Goal: Task Accomplishment & Management: Manage account settings

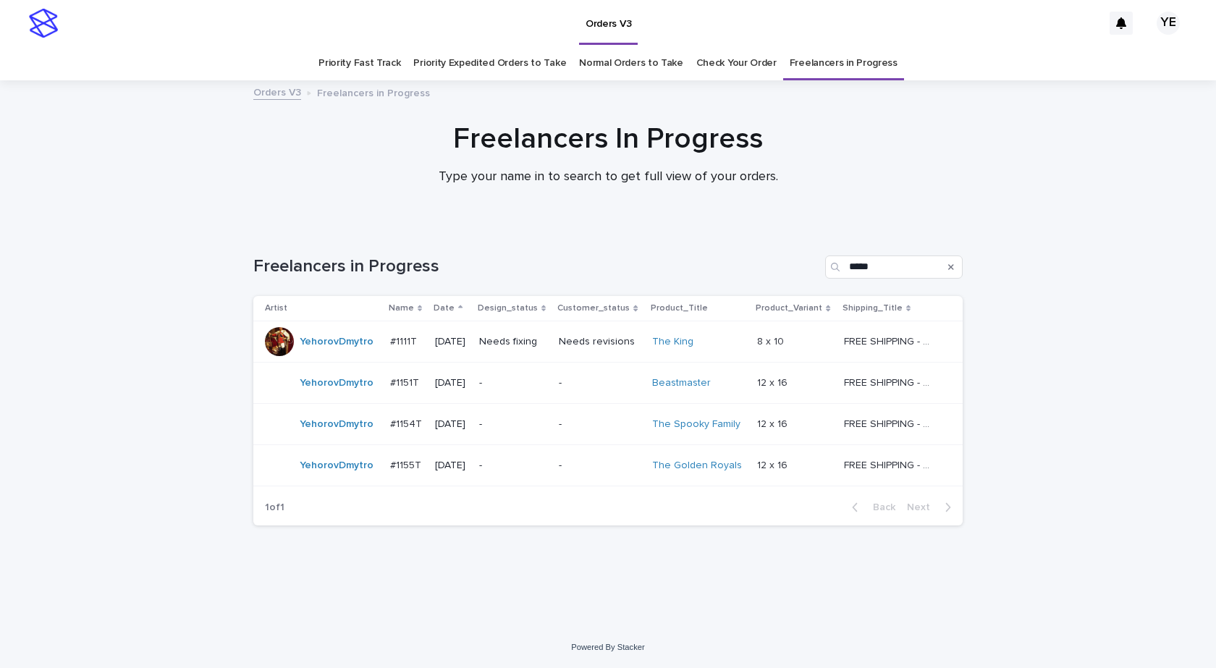
click at [320, 358] on td "YehorovDmytro" at bounding box center [318, 341] width 131 height 41
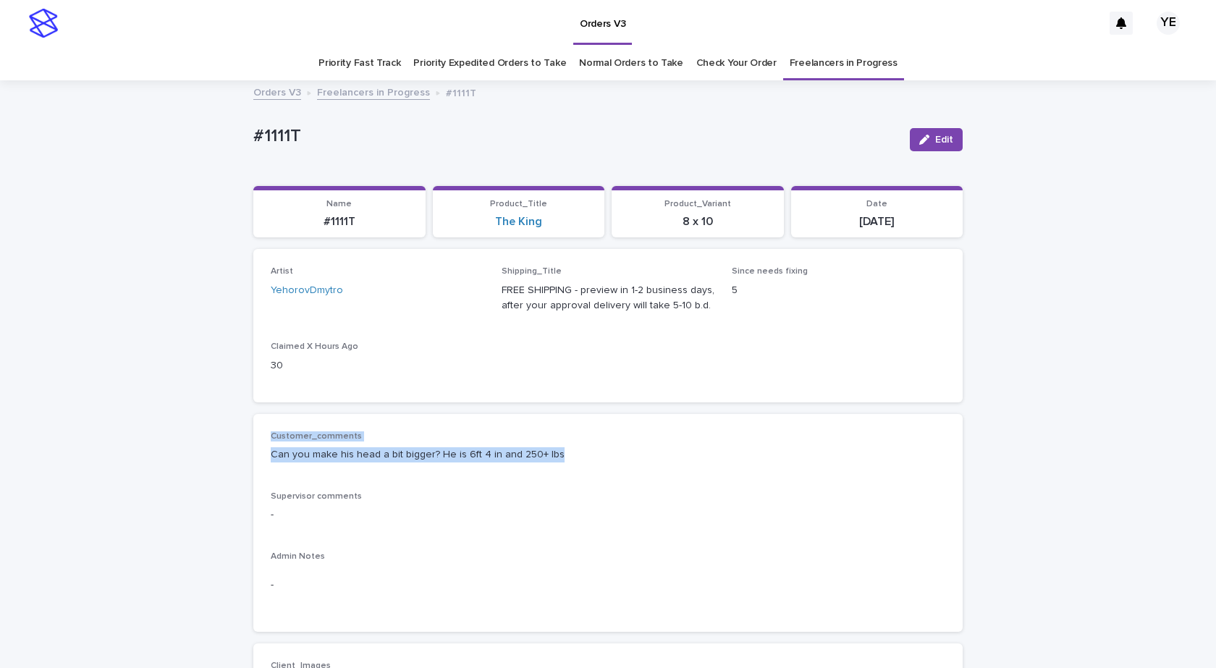
drag, startPoint x: 544, startPoint y: 452, endPoint x: 239, endPoint y: 444, distance: 304.9
click at [395, 478] on div "Customer_comments Can you make his head a bit bigger? He is 6ft 4 in and 250+ l…" at bounding box center [608, 523] width 675 height 184
drag, startPoint x: 576, startPoint y: 447, endPoint x: 258, endPoint y: 465, distance: 318.4
click at [258, 465] on div "Customer_comments Can you make his head a bit bigger? He is 6ft 4 in and 250+ l…" at bounding box center [607, 523] width 709 height 219
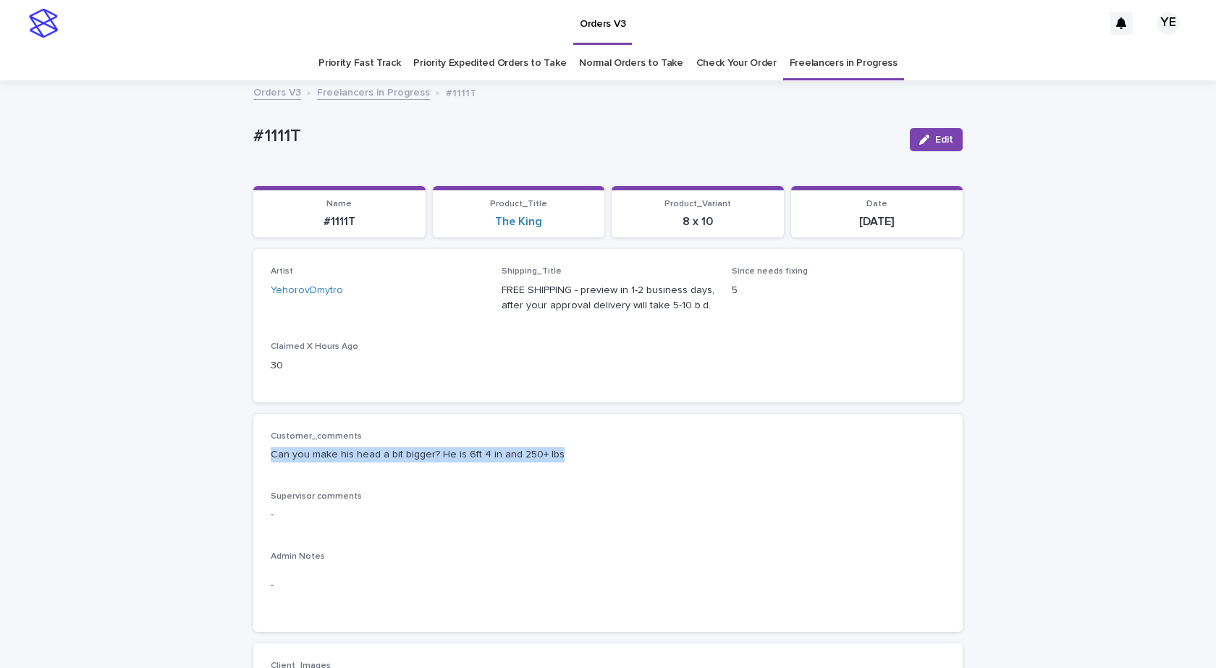
copy p "Can you make his head a bit bigger? He is 6ft 4 in and 250+ lbs"
drag, startPoint x: 308, startPoint y: 136, endPoint x: 231, endPoint y: 135, distance: 77.5
copy p "#1111T"
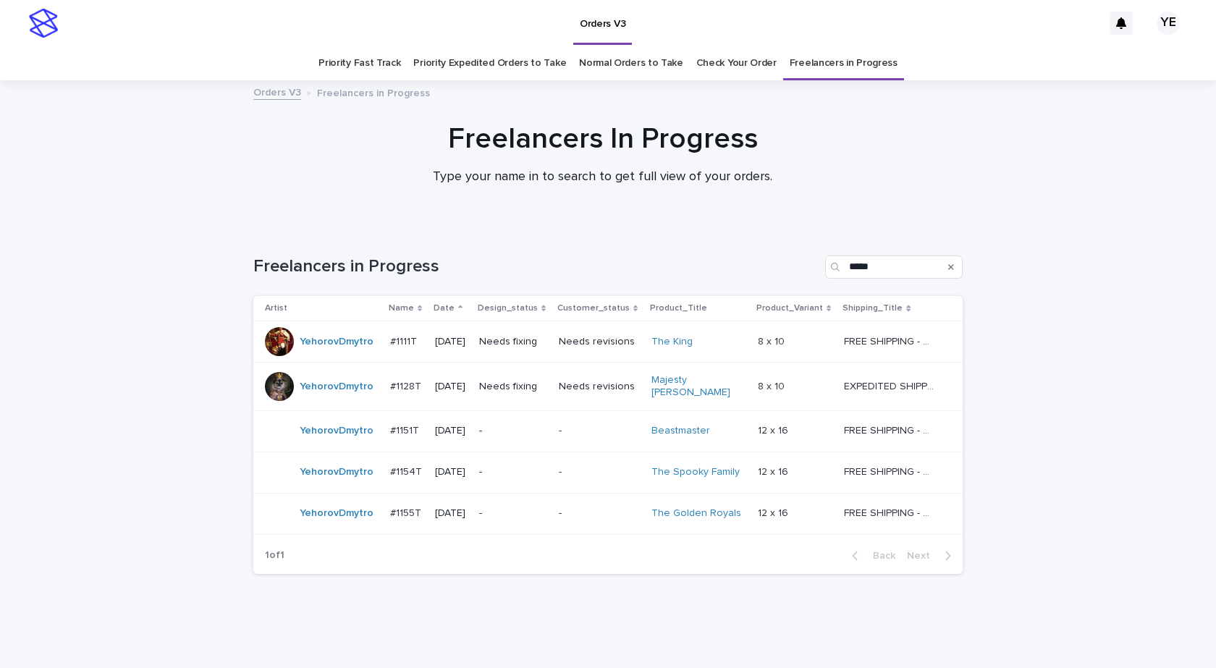
click at [313, 435] on div "YehorovDmytro" at bounding box center [337, 431] width 74 height 24
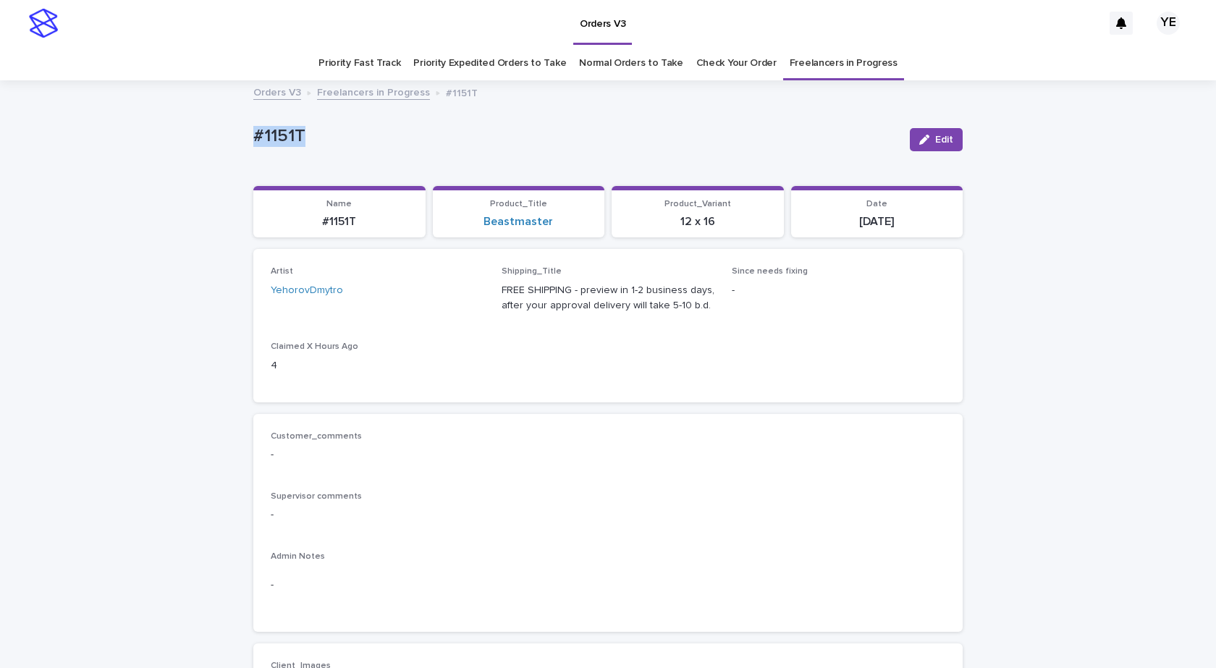
drag, startPoint x: 265, startPoint y: 138, endPoint x: 212, endPoint y: 138, distance: 52.9
copy p "#1151T"
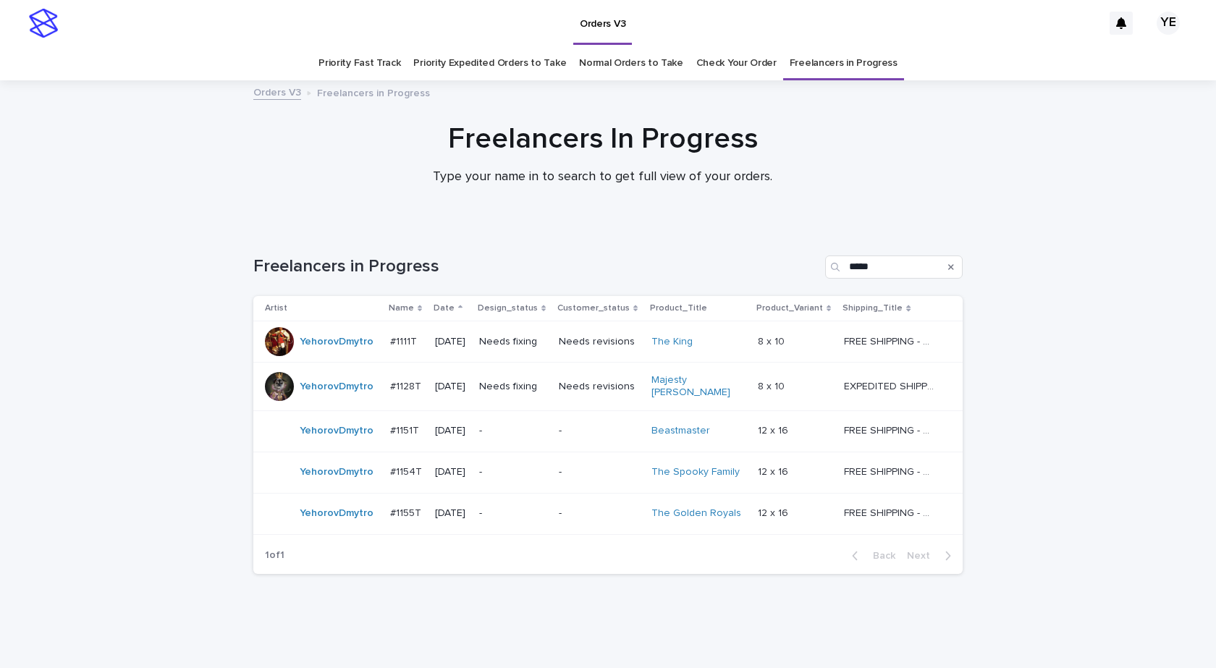
scroll to position [24, 0]
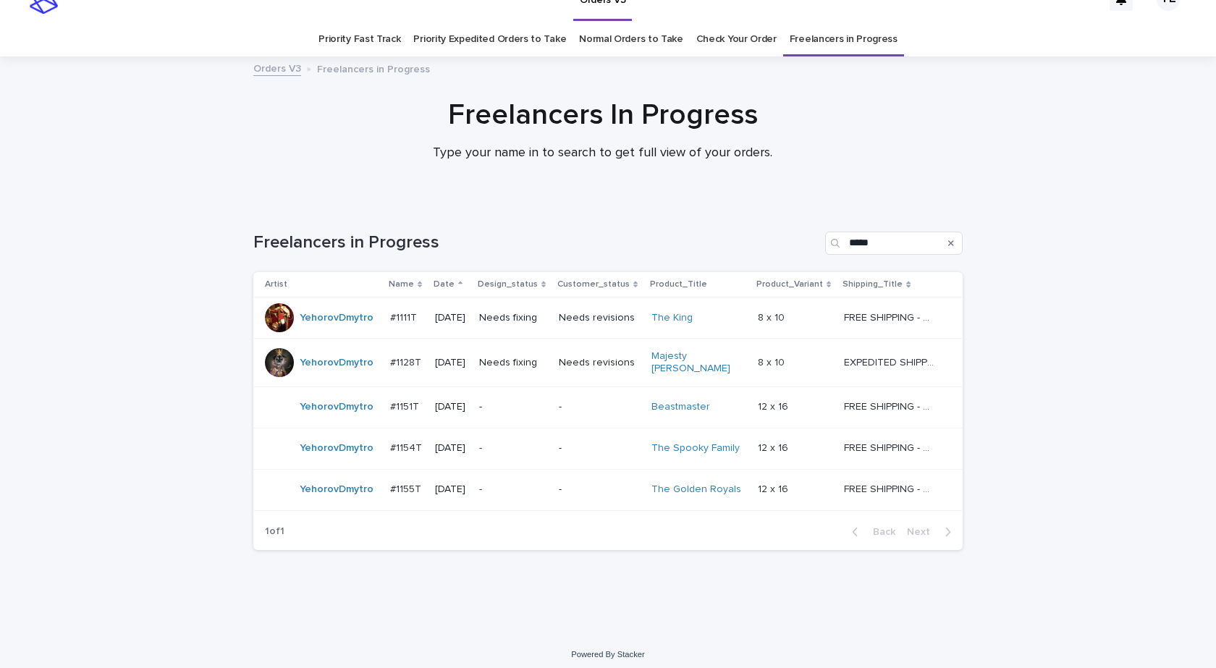
click at [320, 415] on div "YehorovDmytro" at bounding box center [322, 407] width 114 height 29
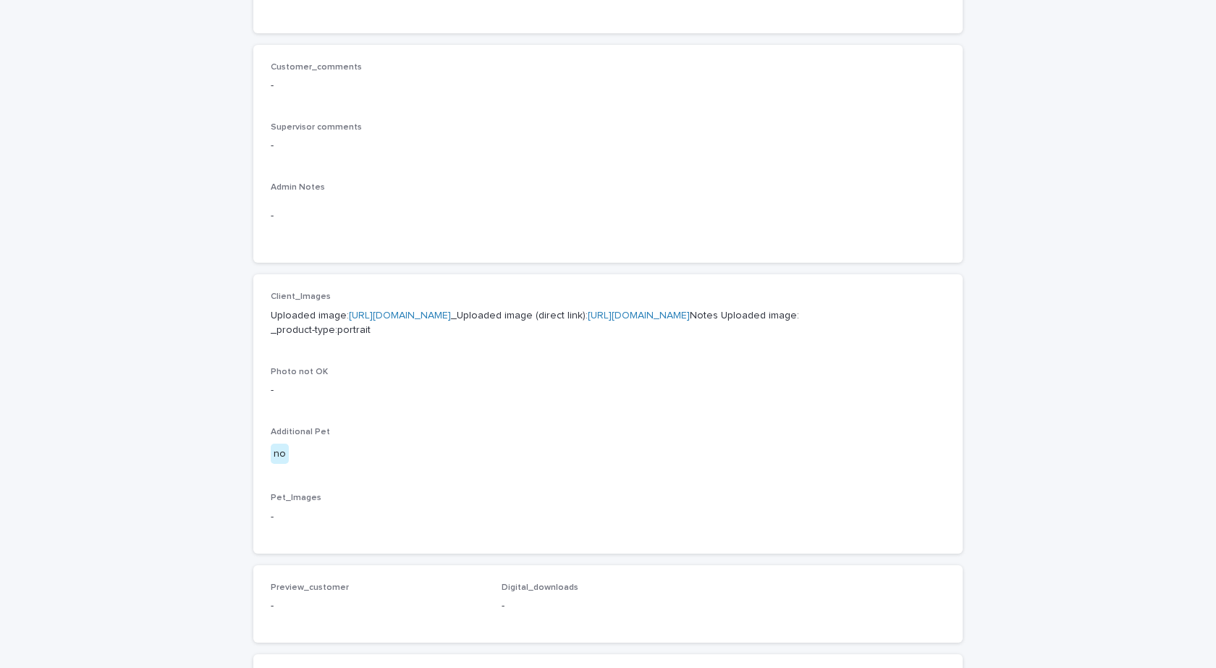
scroll to position [481, 0]
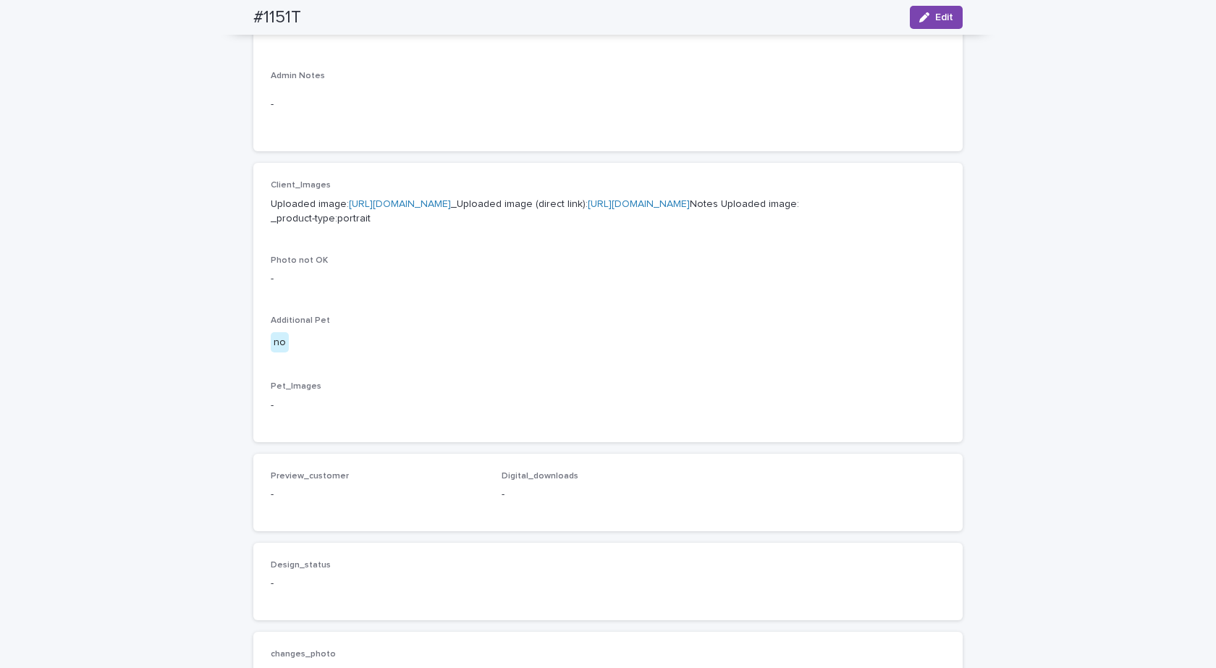
click at [439, 206] on link "https://cdn.shopify.com-uploadkit.app/s/files/1/0033/4807/0511/files/download.h…" at bounding box center [400, 204] width 102 height 10
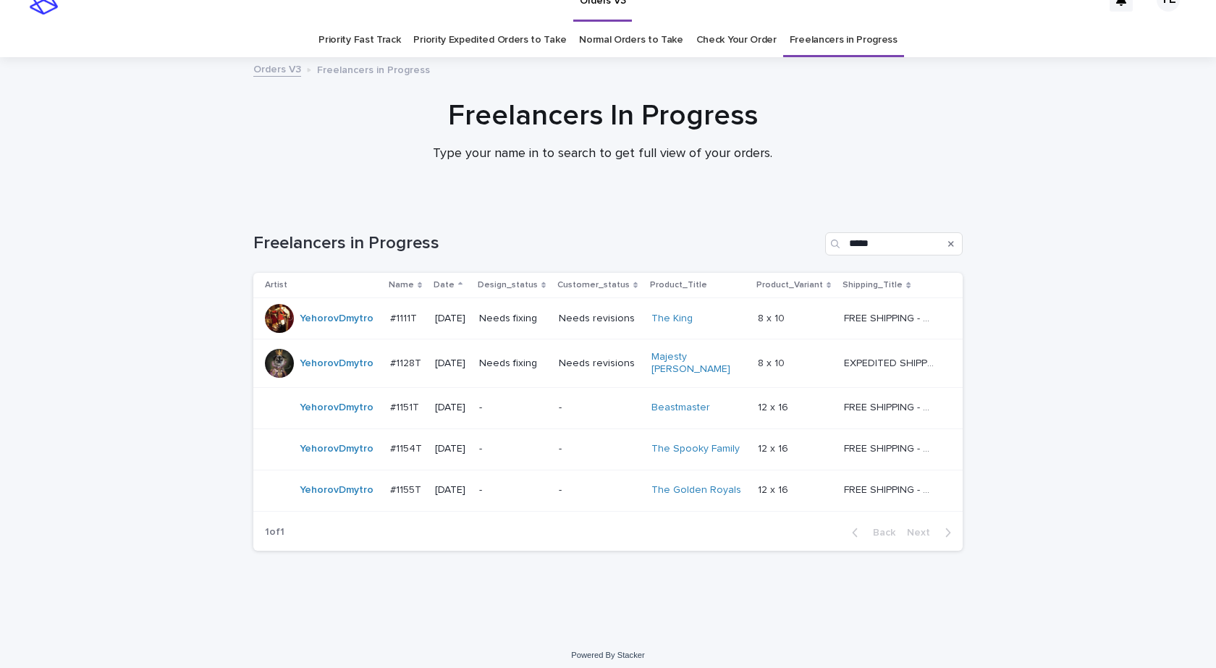
scroll to position [24, 0]
click at [355, 460] on td "YehorovDmytro" at bounding box center [318, 448] width 131 height 41
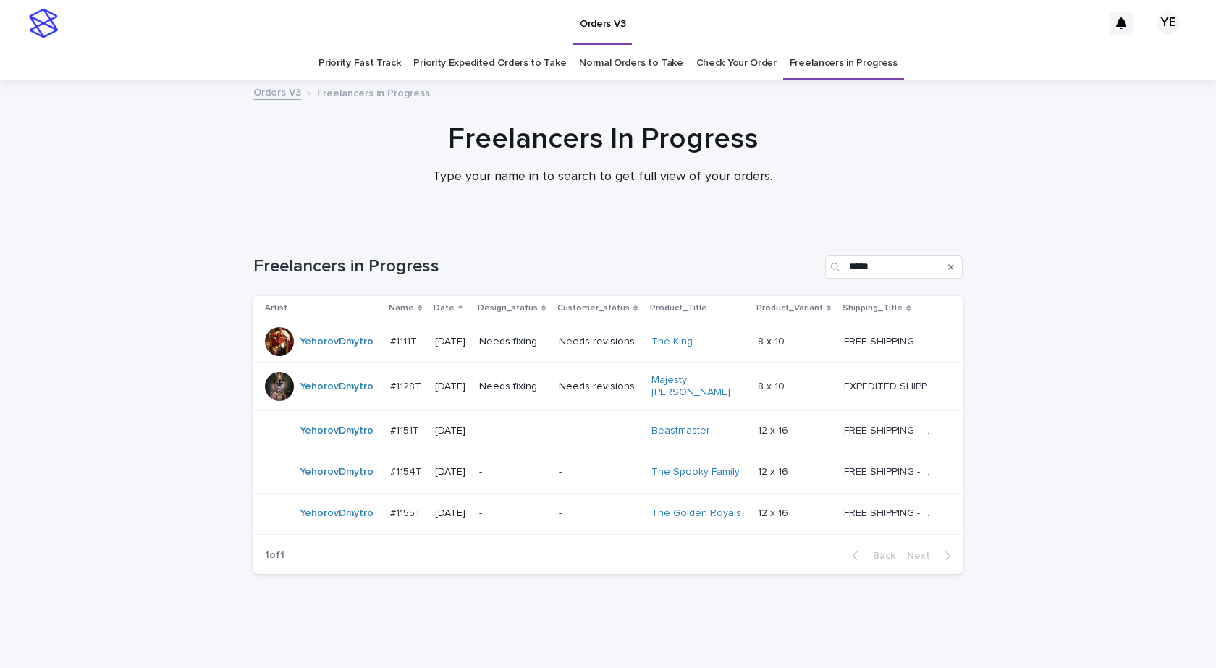
scroll to position [24, 0]
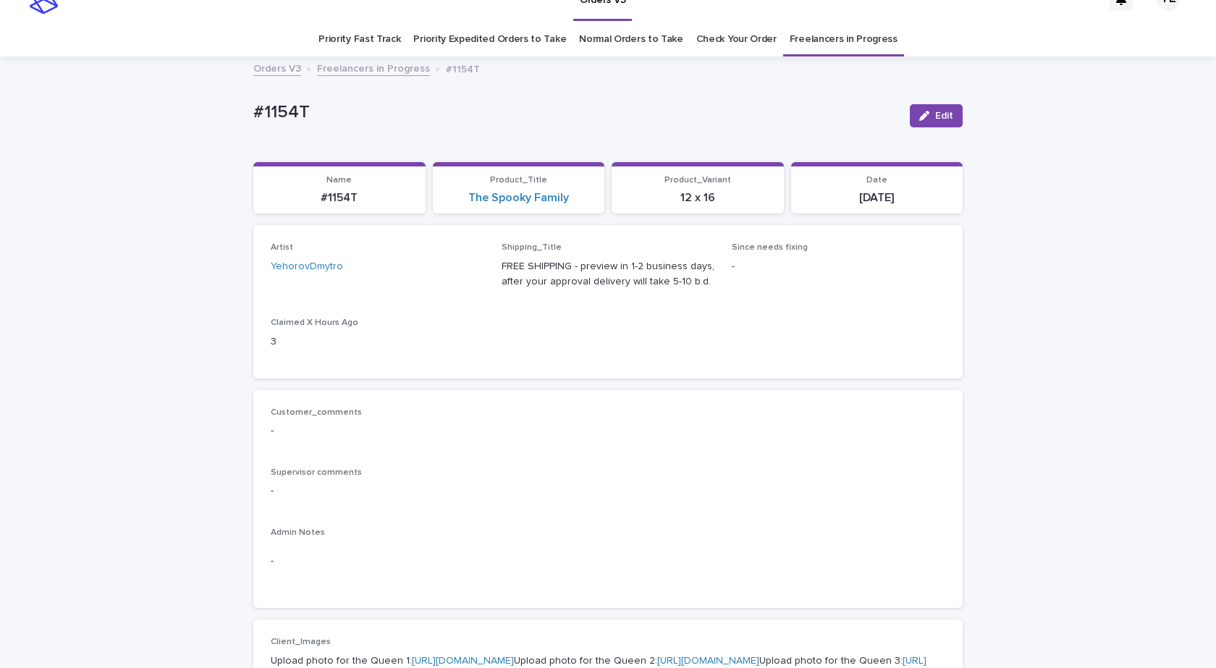
scroll to position [46, 0]
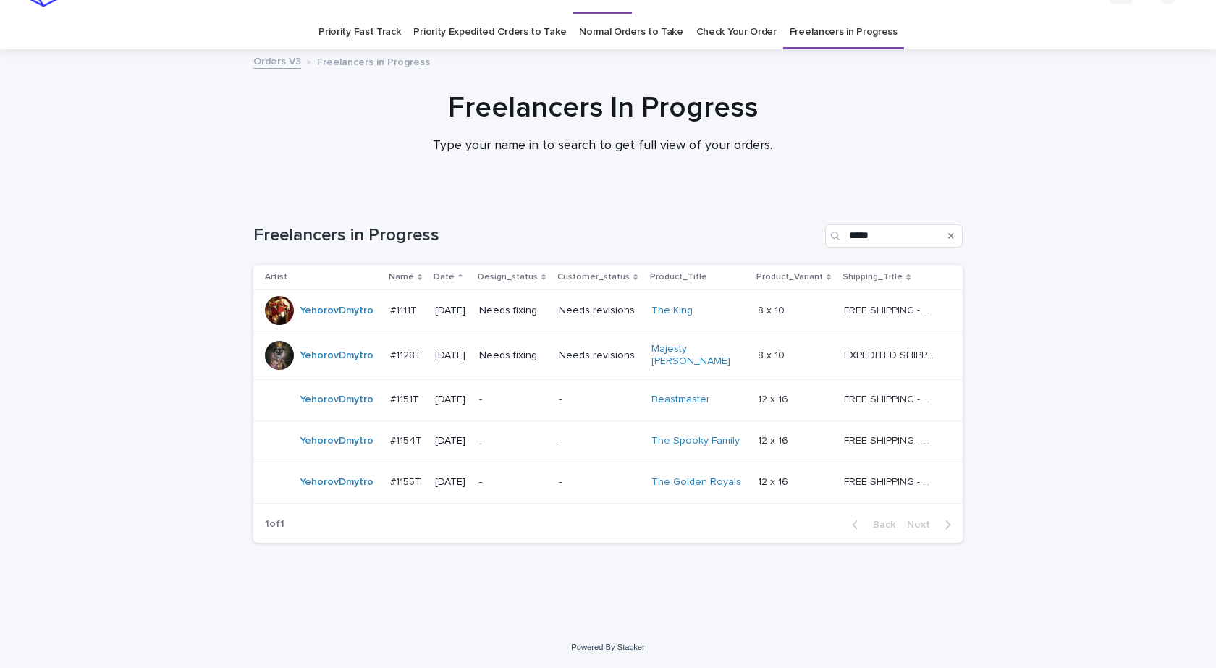
scroll to position [24, 0]
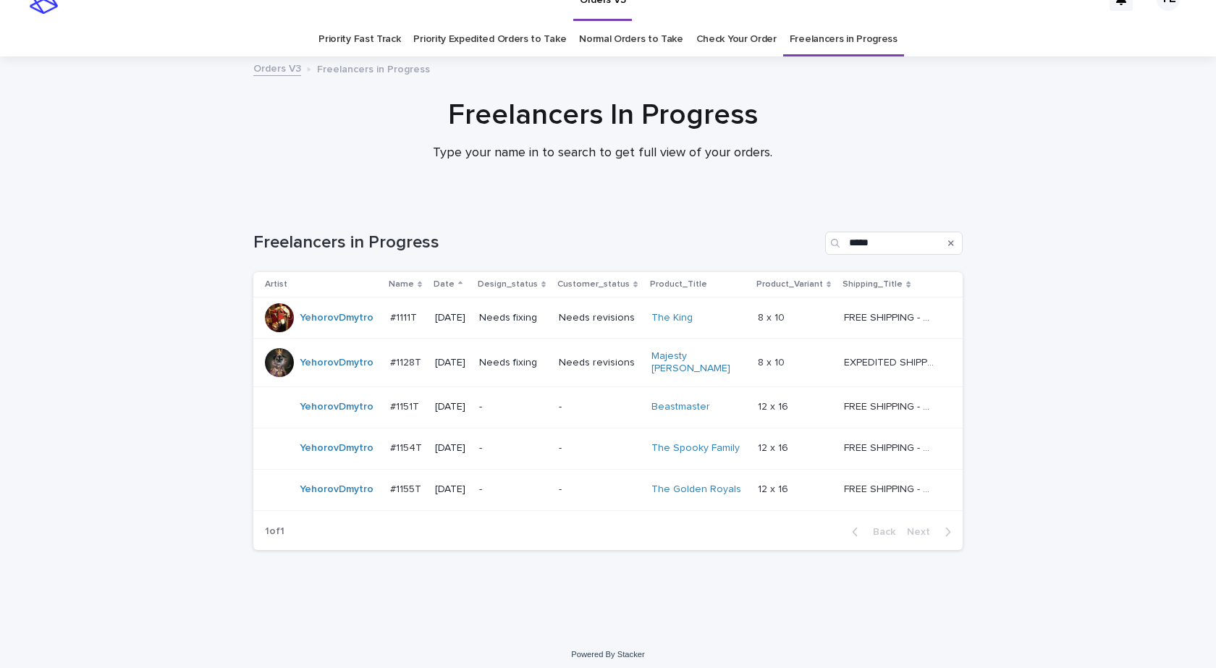
click at [334, 494] on div "YehorovDmytro" at bounding box center [337, 490] width 74 height 24
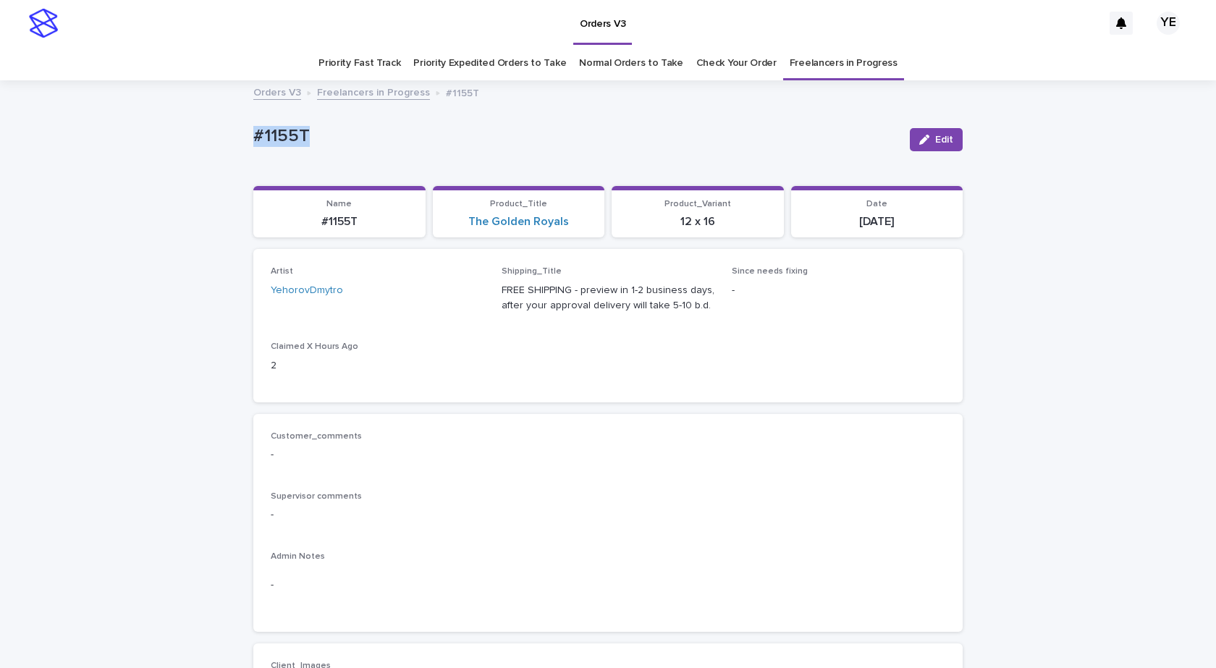
drag, startPoint x: 309, startPoint y: 135, endPoint x: 214, endPoint y: 173, distance: 103.0
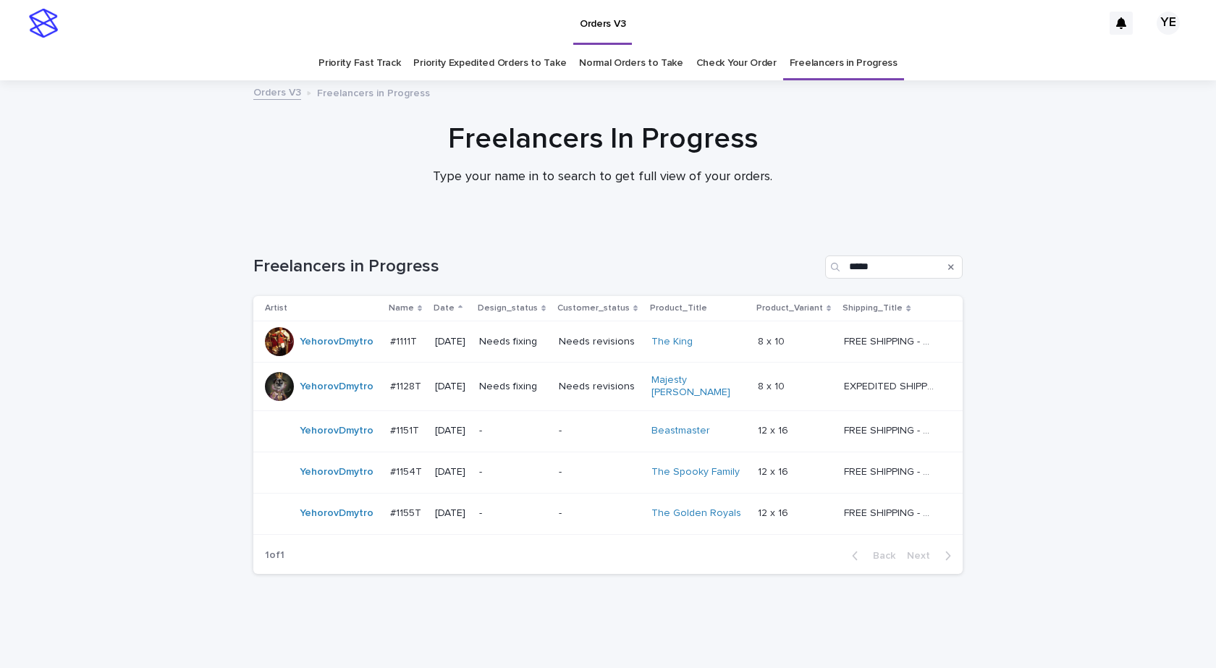
scroll to position [24, 0]
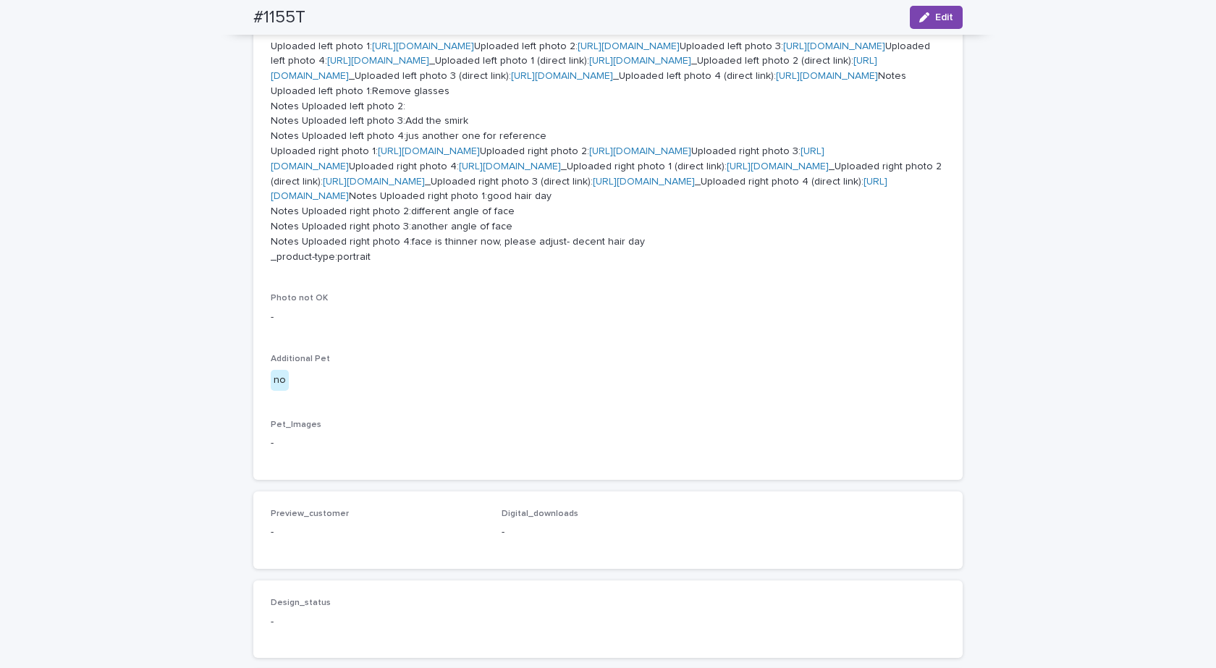
scroll to position [843, 0]
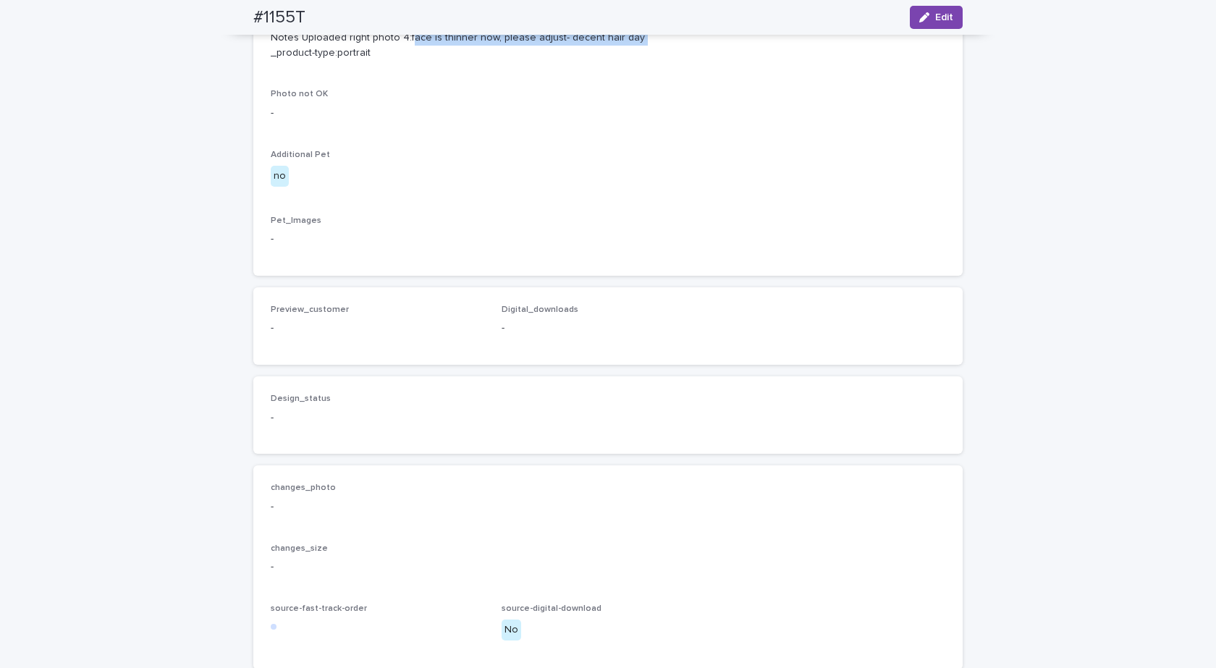
drag, startPoint x: 621, startPoint y: 552, endPoint x: 400, endPoint y: 554, distance: 221.5
drag, startPoint x: 400, startPoint y: 548, endPoint x: 627, endPoint y: 543, distance: 226.7
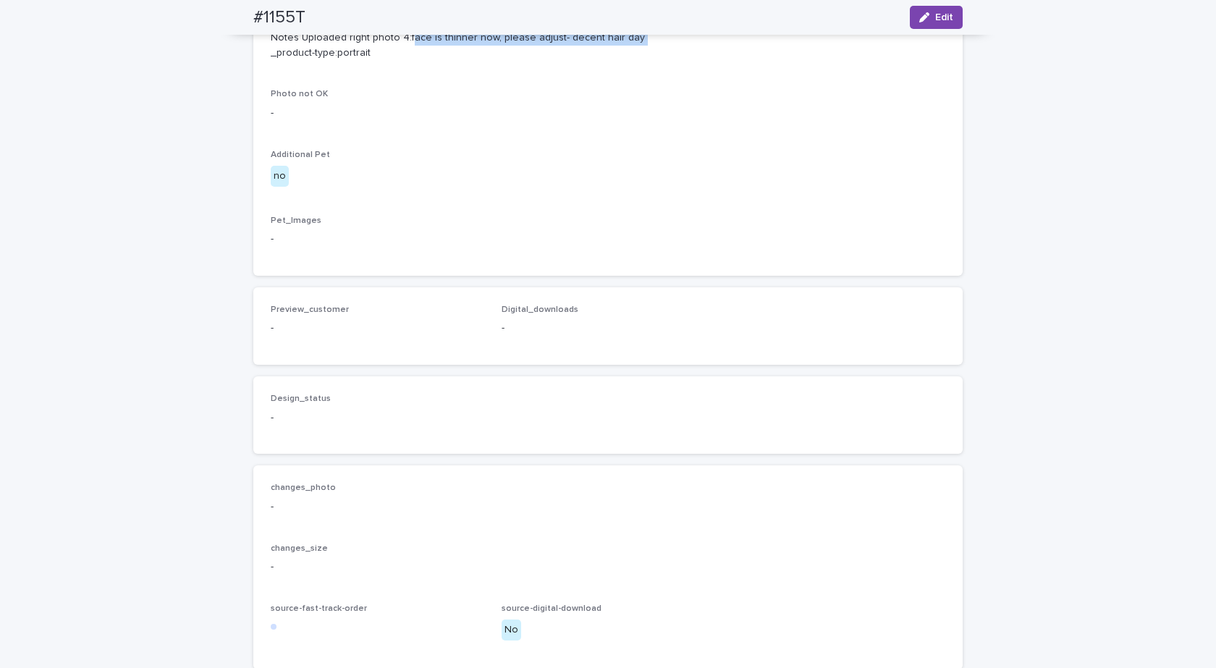
copy p "face is thinner now, please adjust- decent hair day"
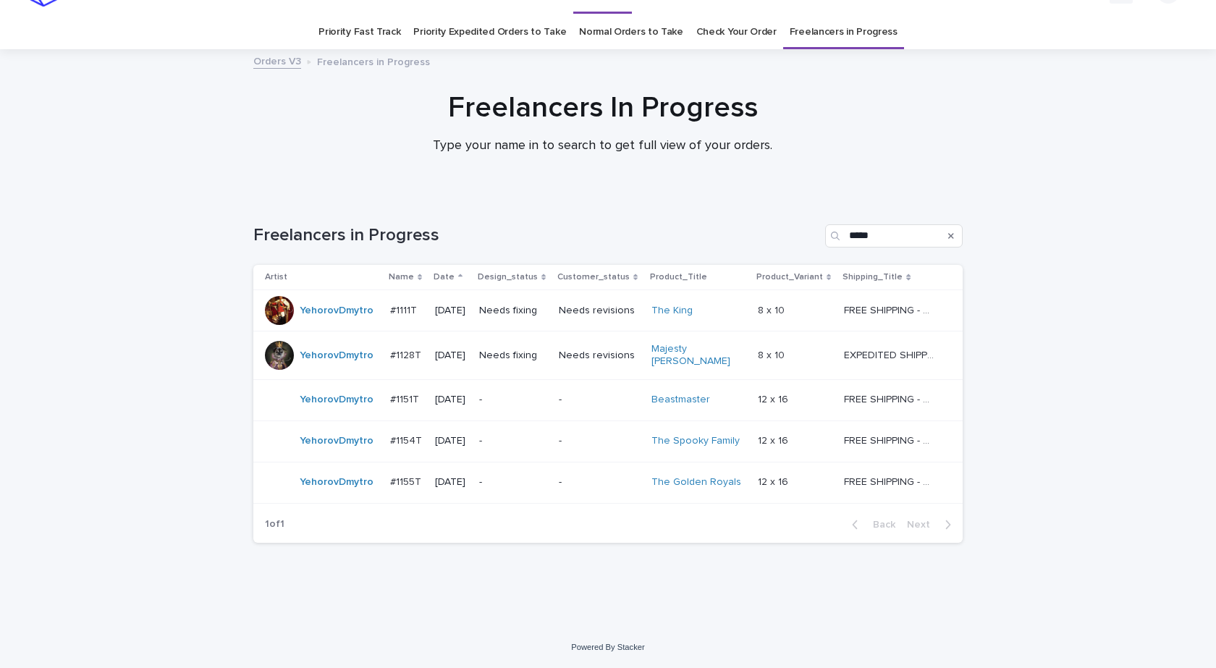
scroll to position [24, 0]
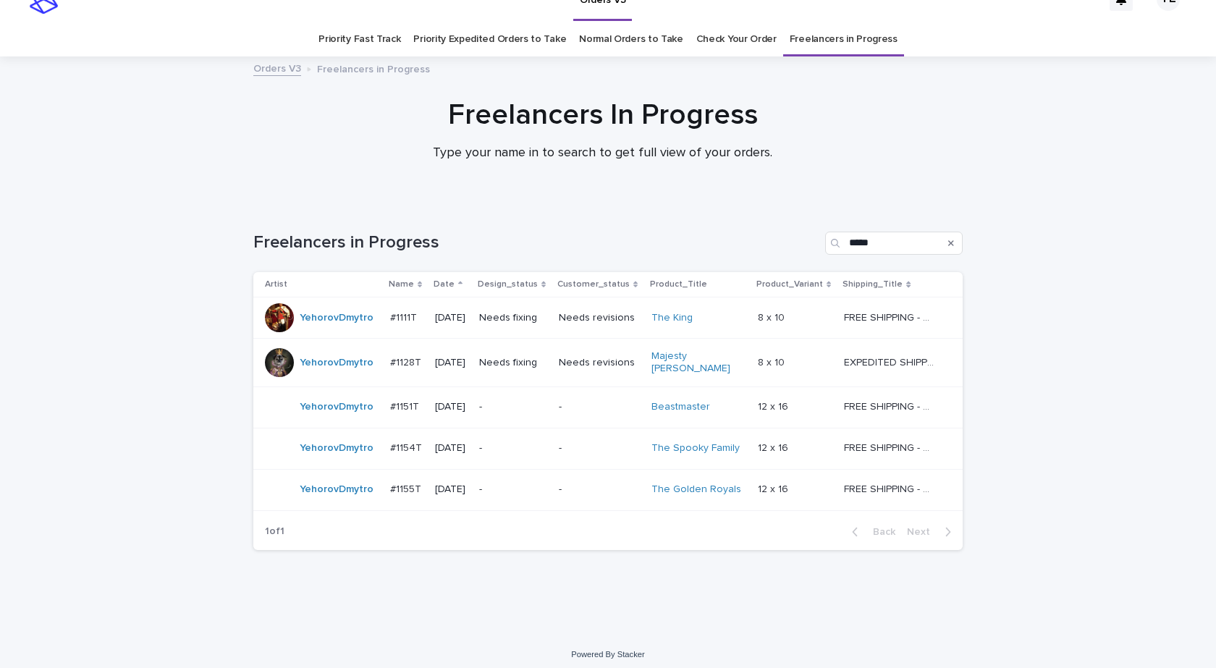
click at [329, 454] on div "YehorovDmytro" at bounding box center [322, 448] width 114 height 29
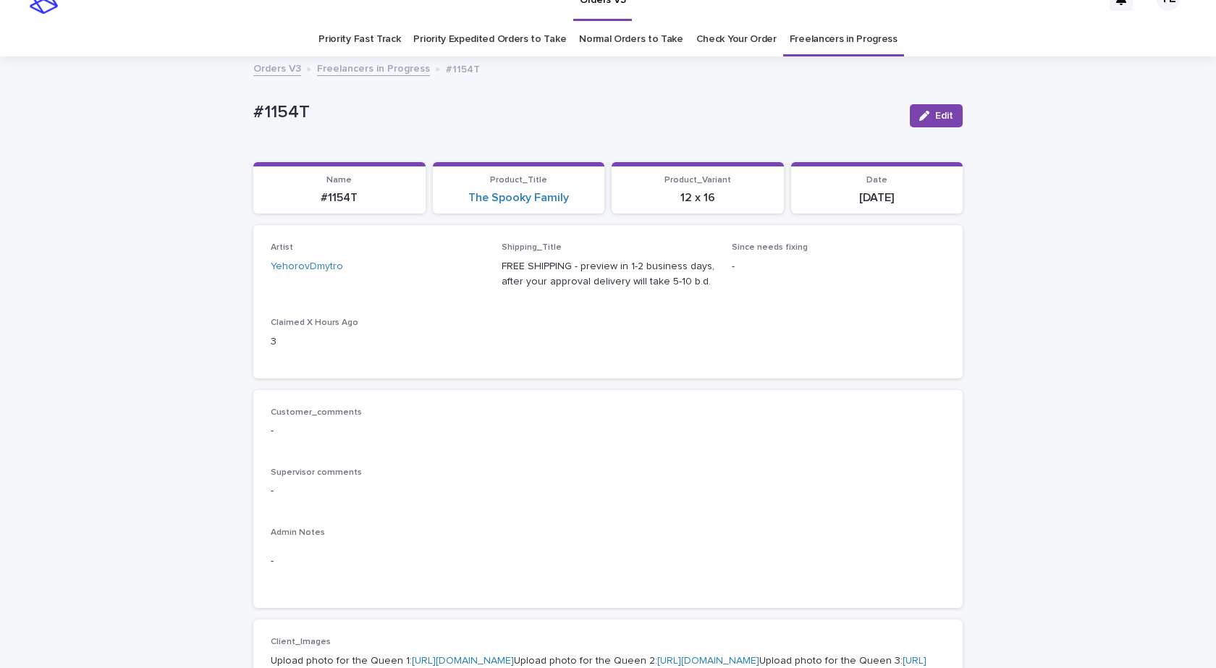
scroll to position [46, 0]
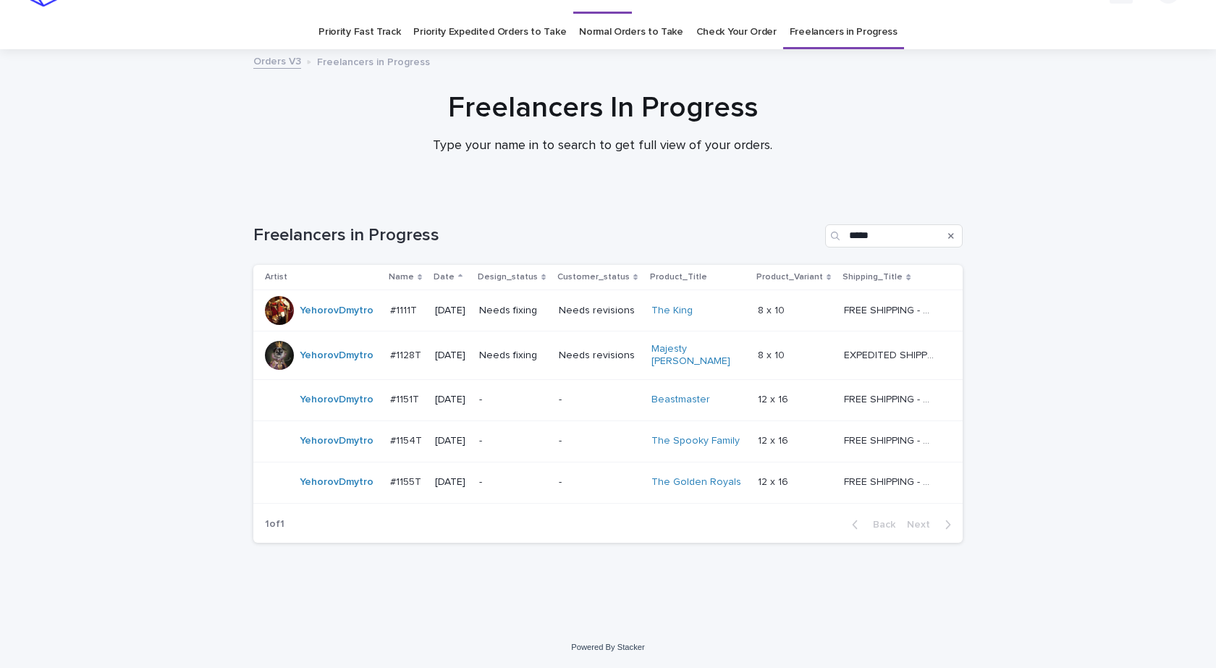
scroll to position [24, 0]
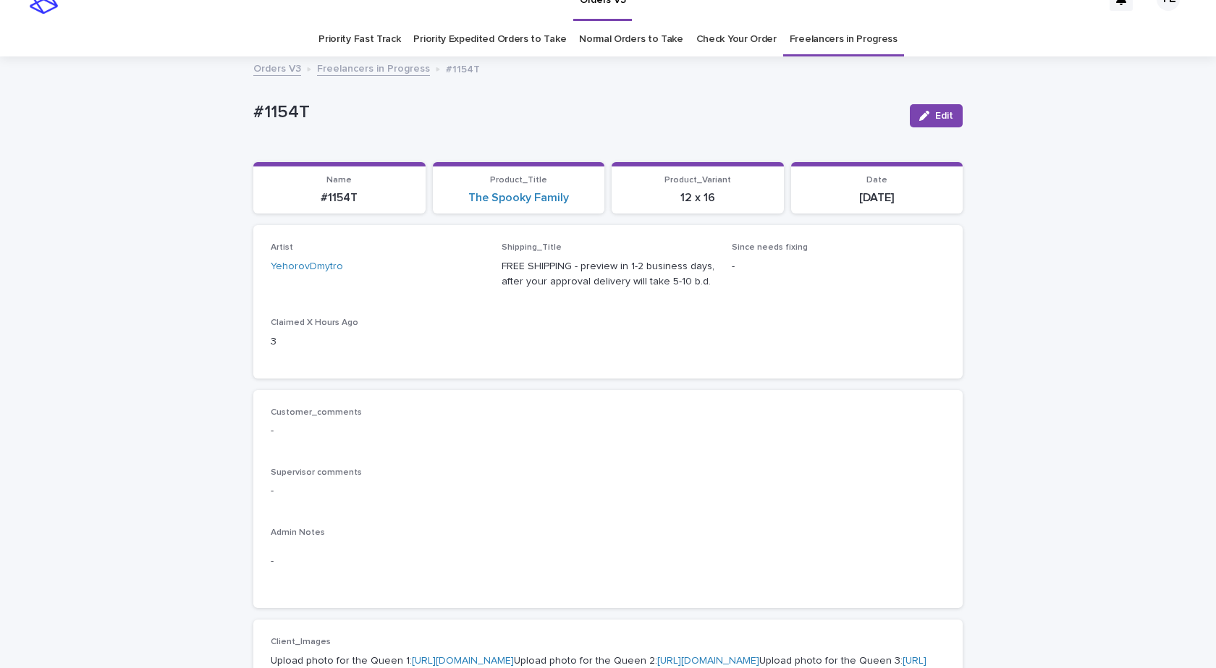
scroll to position [46, 0]
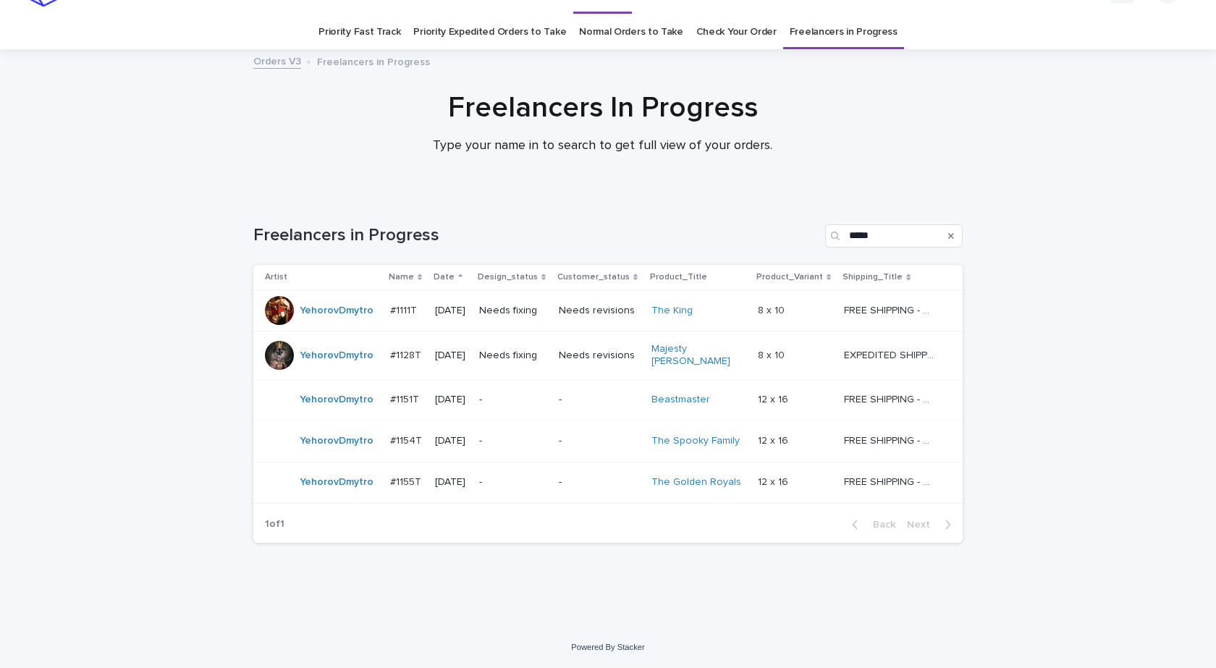
scroll to position [24, 0]
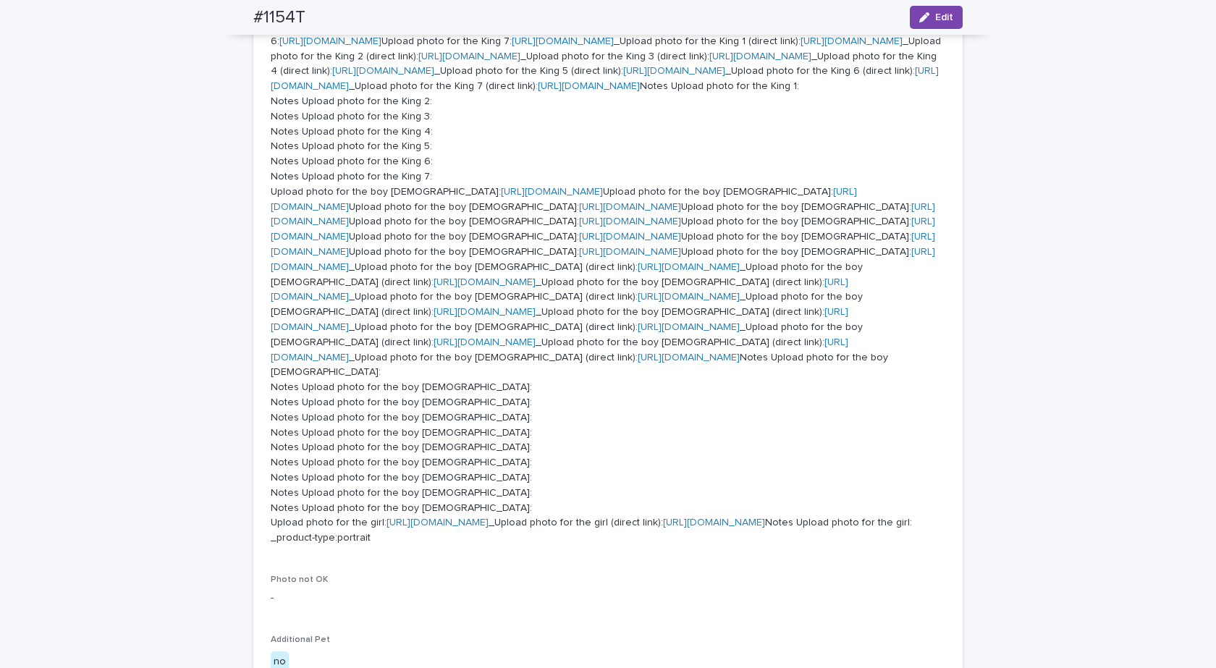
scroll to position [915, 0]
drag, startPoint x: 746, startPoint y: 374, endPoint x: 607, endPoint y: 376, distance: 139.0
click at [607, 376] on p "Upload photo for the Queen 1: https://cdn.shopify.com-uploadkit.app/s/files/1/0…" at bounding box center [608, 154] width 675 height 783
copy p "only the 3 of us in the picture"
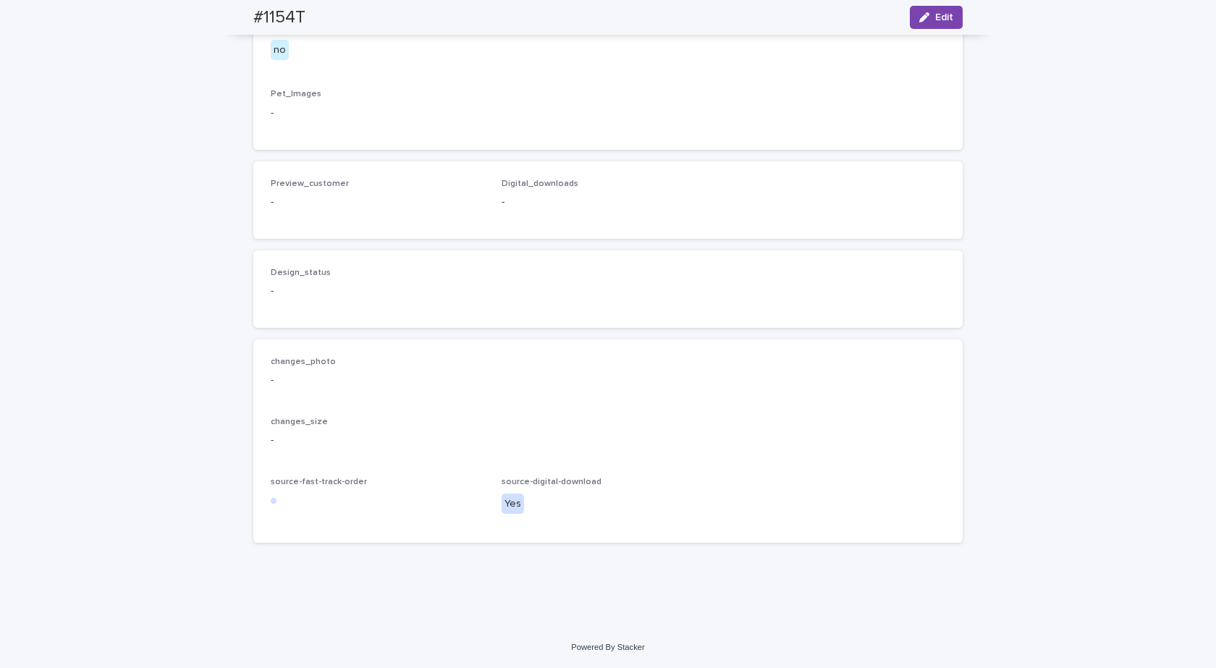
scroll to position [2435, 0]
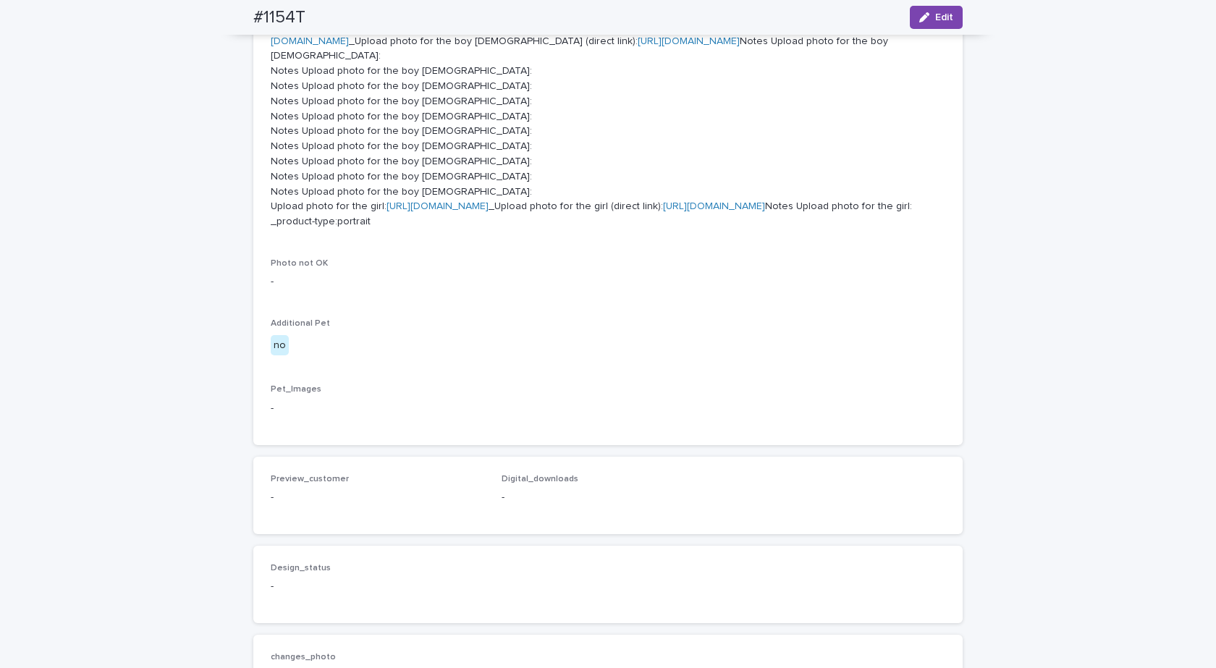
scroll to position [1205, 0]
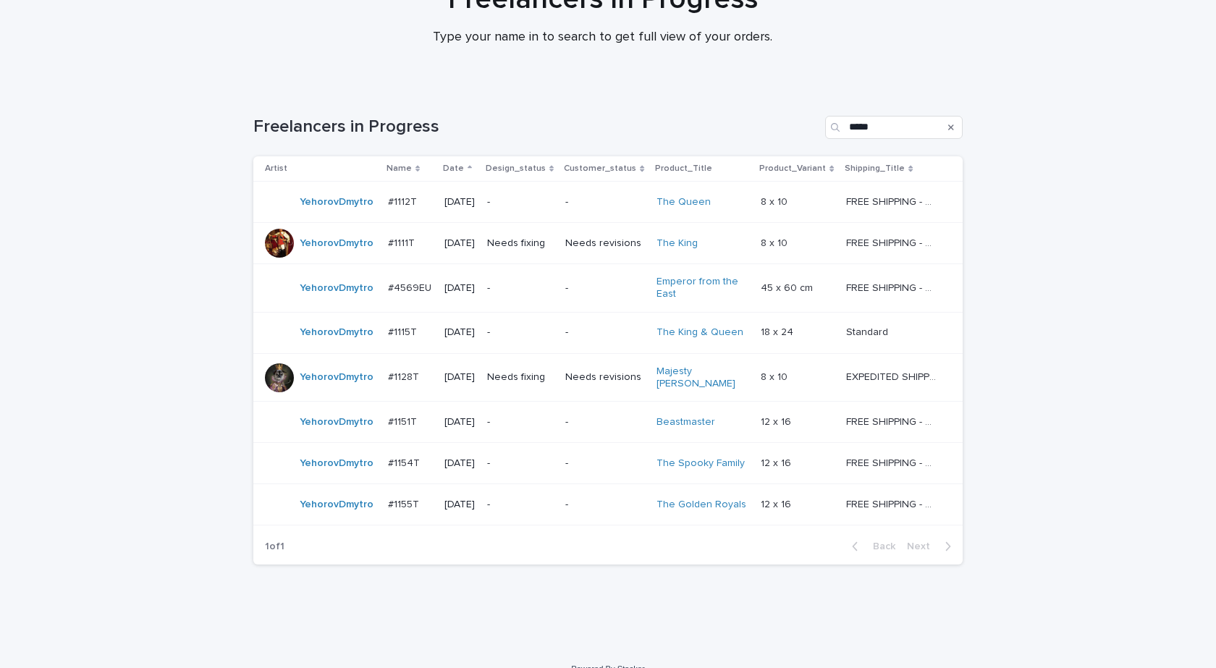
scroll to position [155, 0]
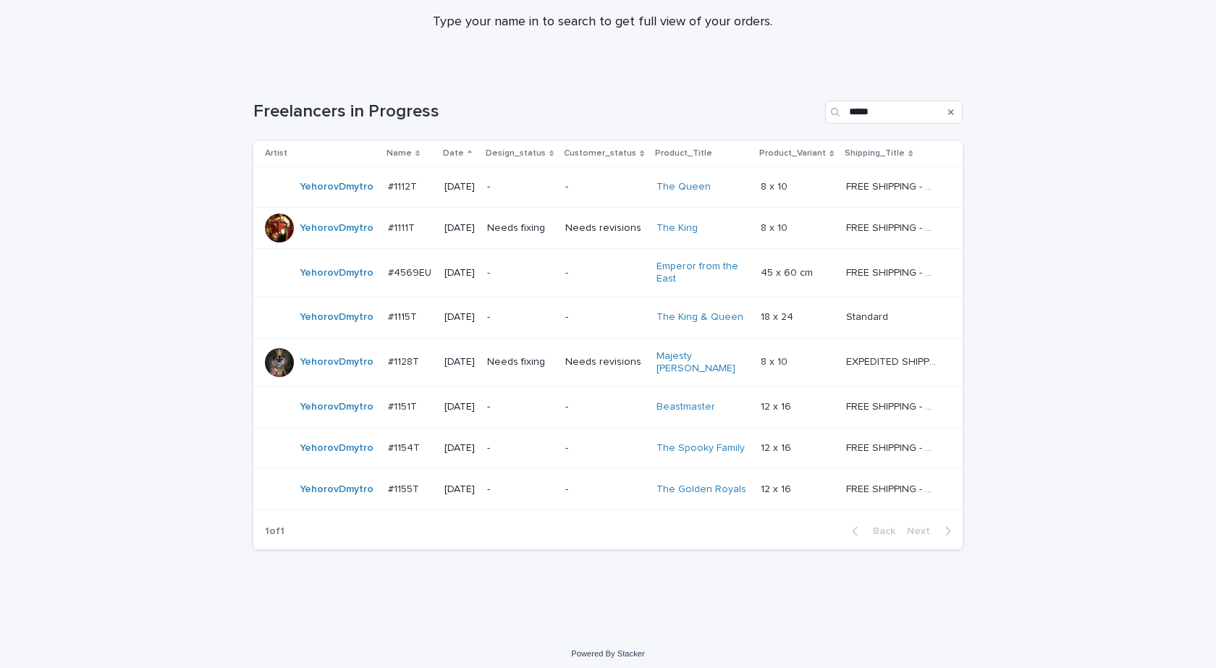
click at [350, 284] on div "YehorovDmytro" at bounding box center [337, 273] width 74 height 24
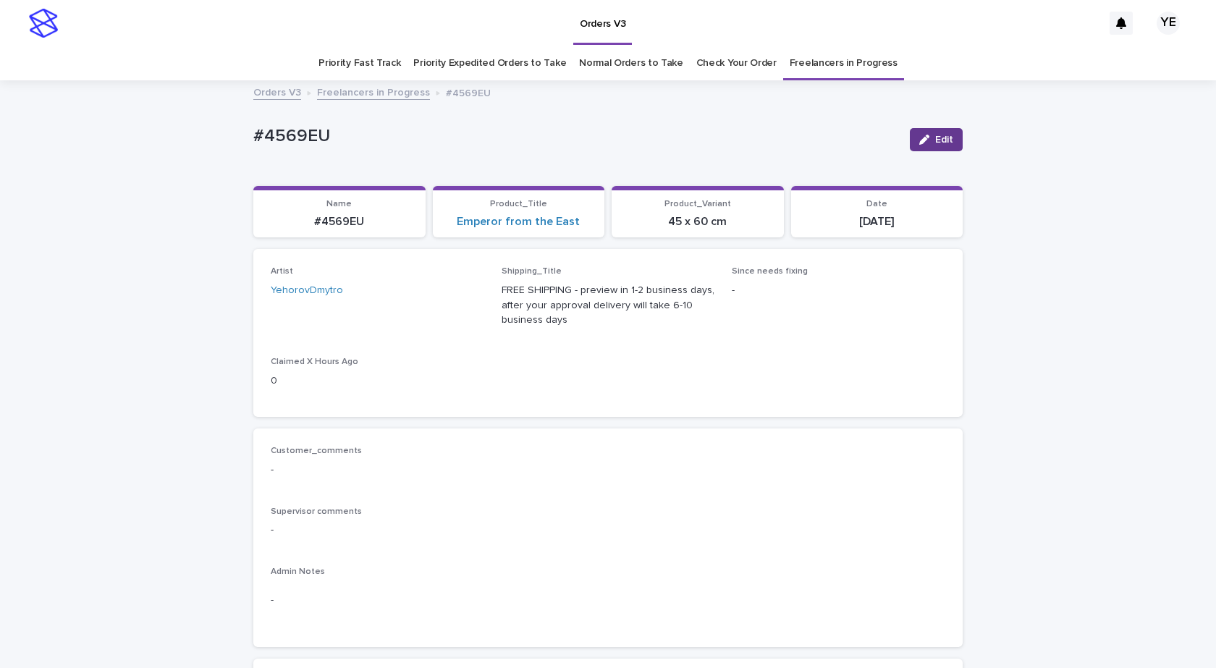
click at [926, 140] on div "button" at bounding box center [927, 140] width 16 height 10
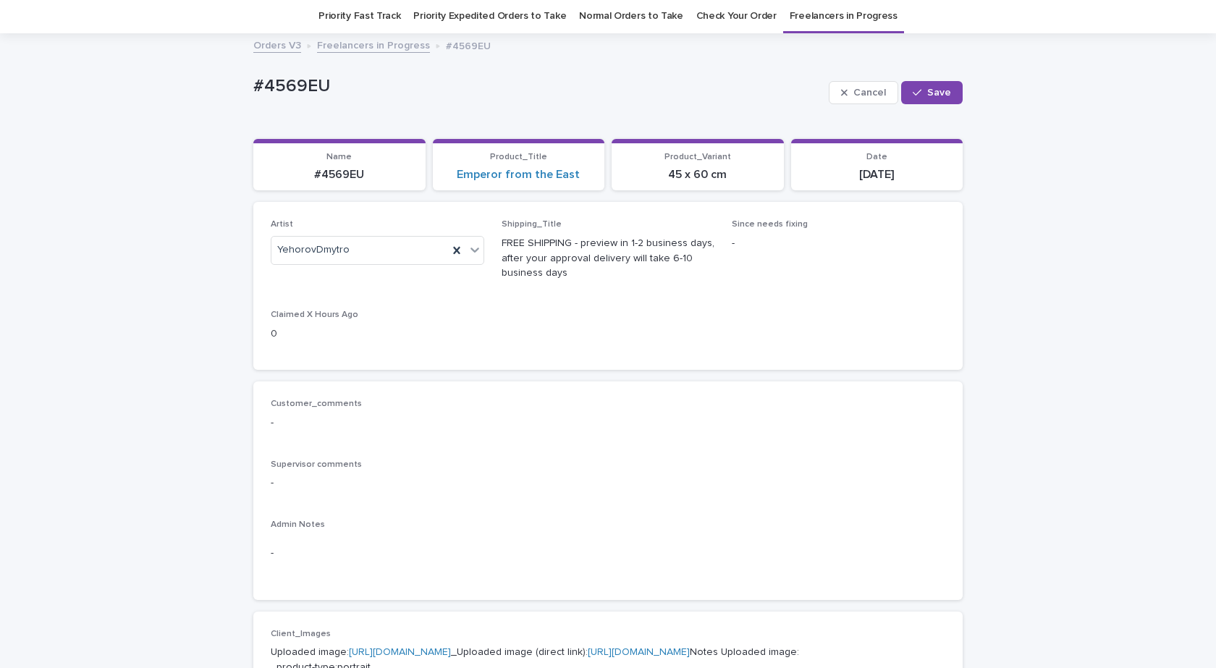
scroll to position [72, 0]
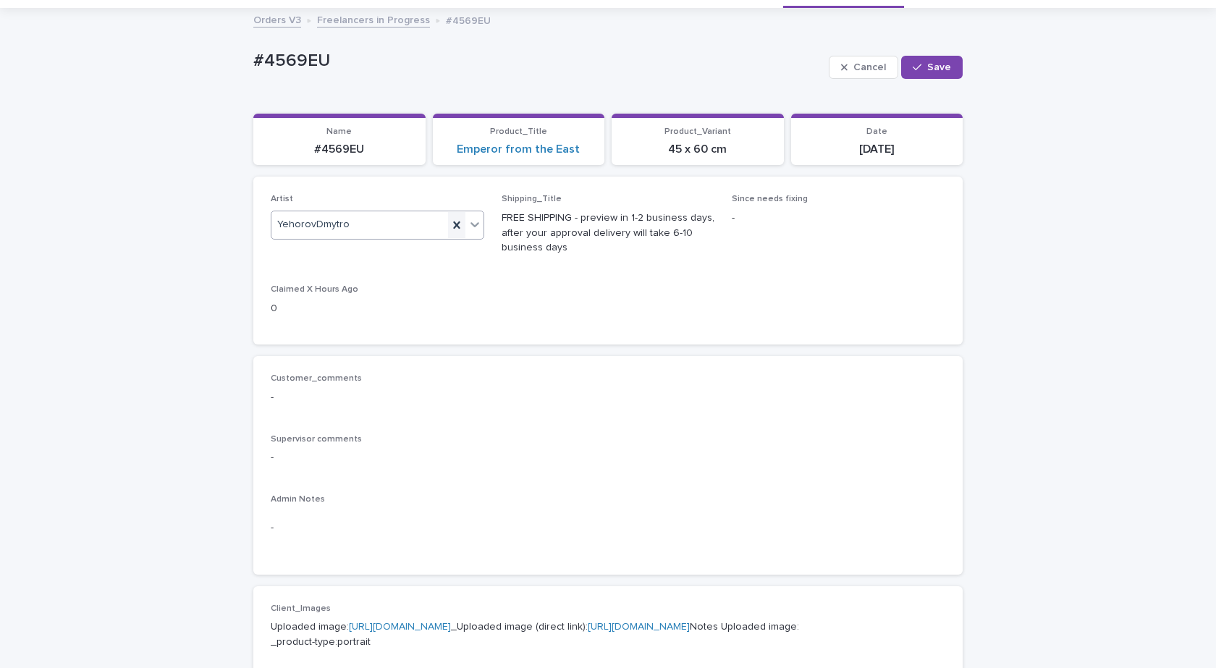
click at [450, 224] on icon at bounding box center [457, 225] width 14 height 14
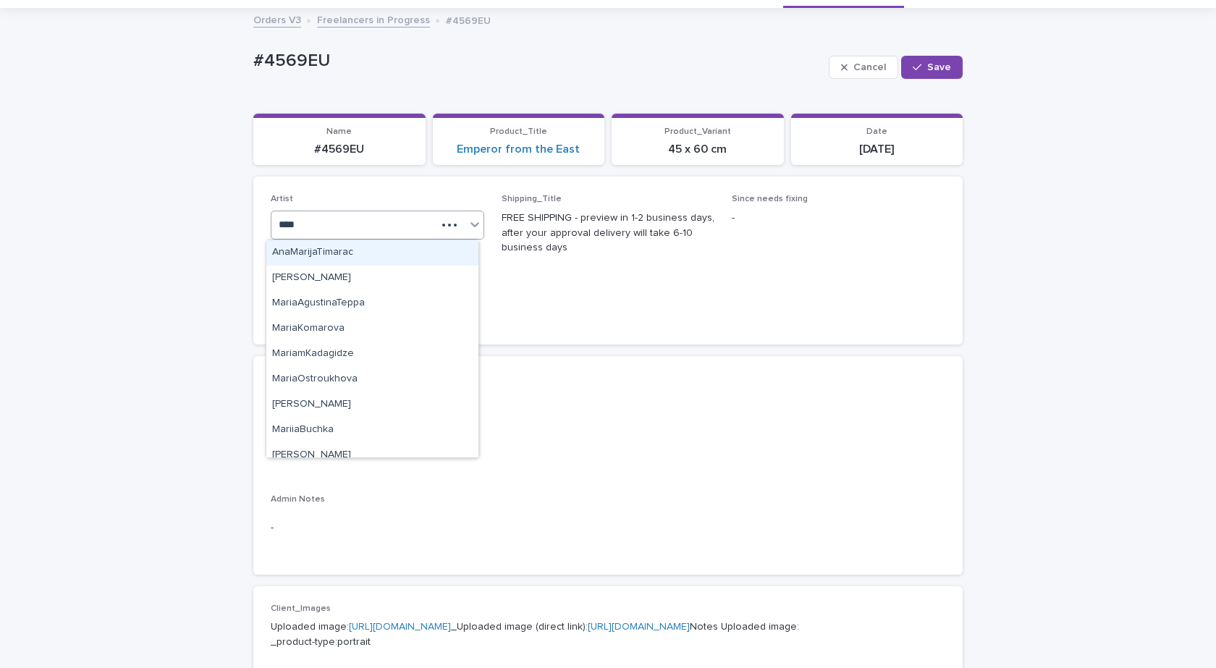
type input "*****"
click at [355, 251] on div "MariiaBuchka" at bounding box center [372, 252] width 212 height 25
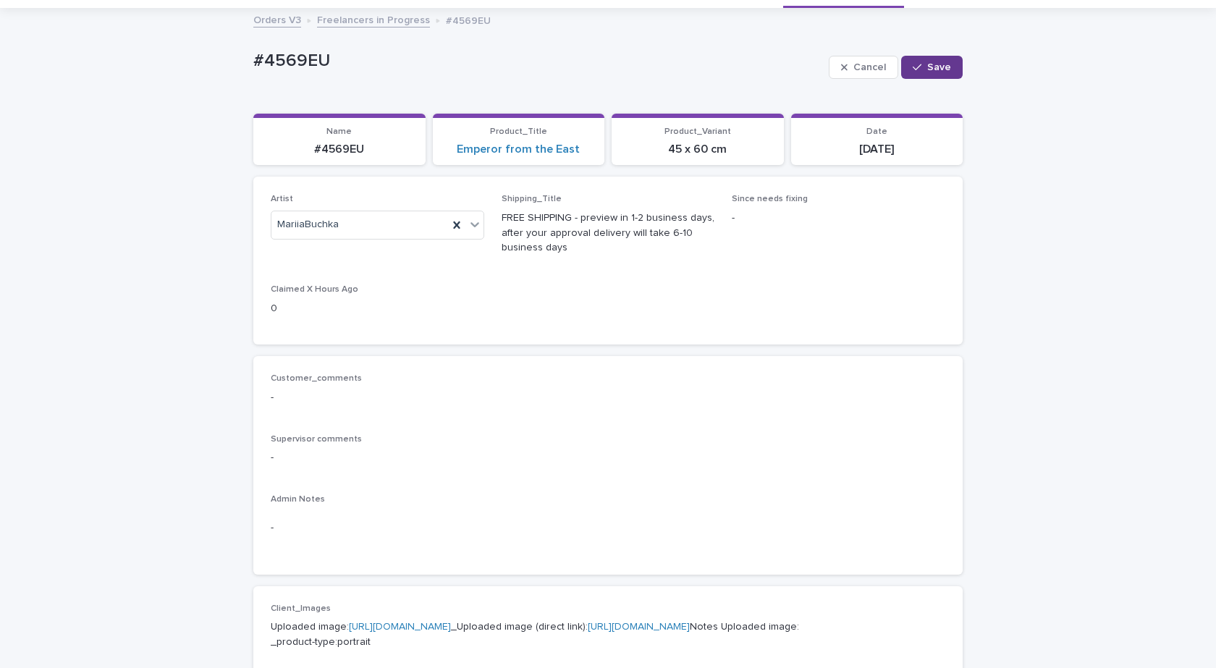
click at [913, 75] on button "Save" at bounding box center [932, 67] width 62 height 23
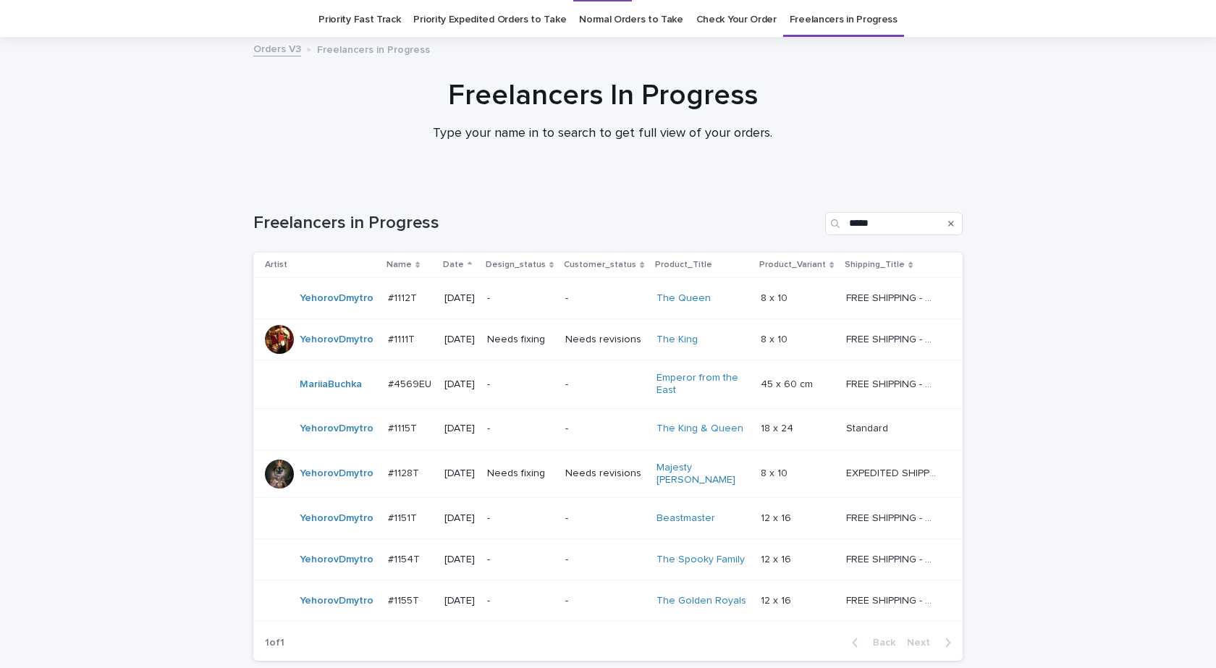
scroll to position [46, 0]
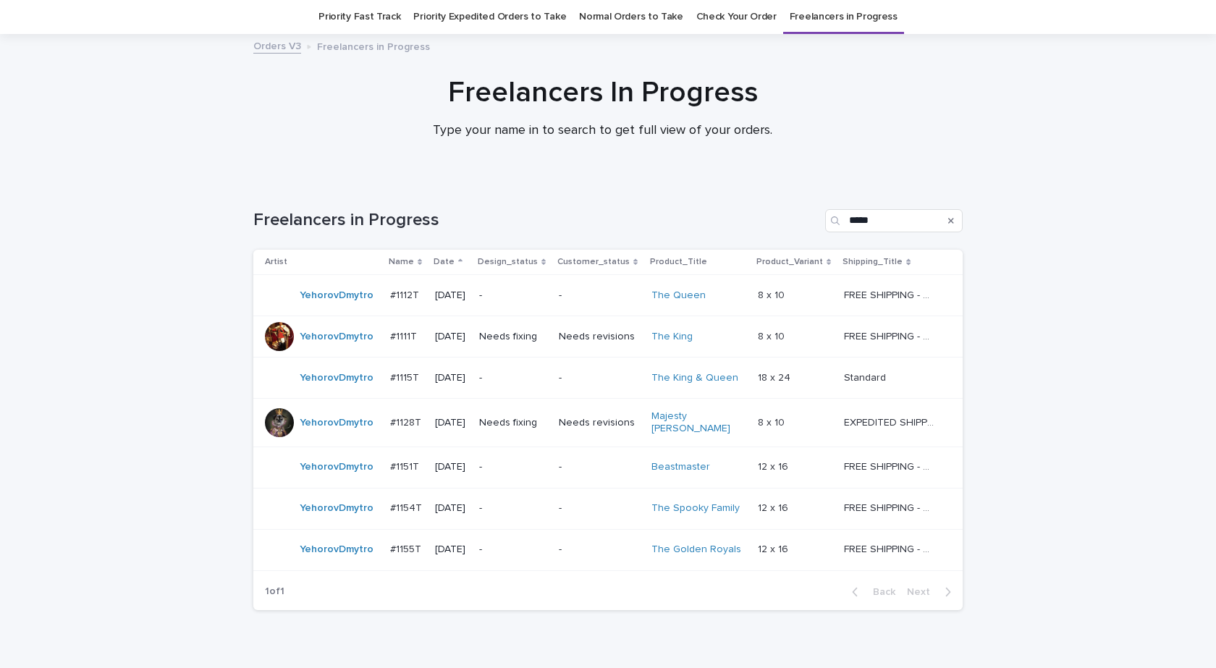
click at [326, 311] on td "YehorovDmytro" at bounding box center [318, 295] width 131 height 41
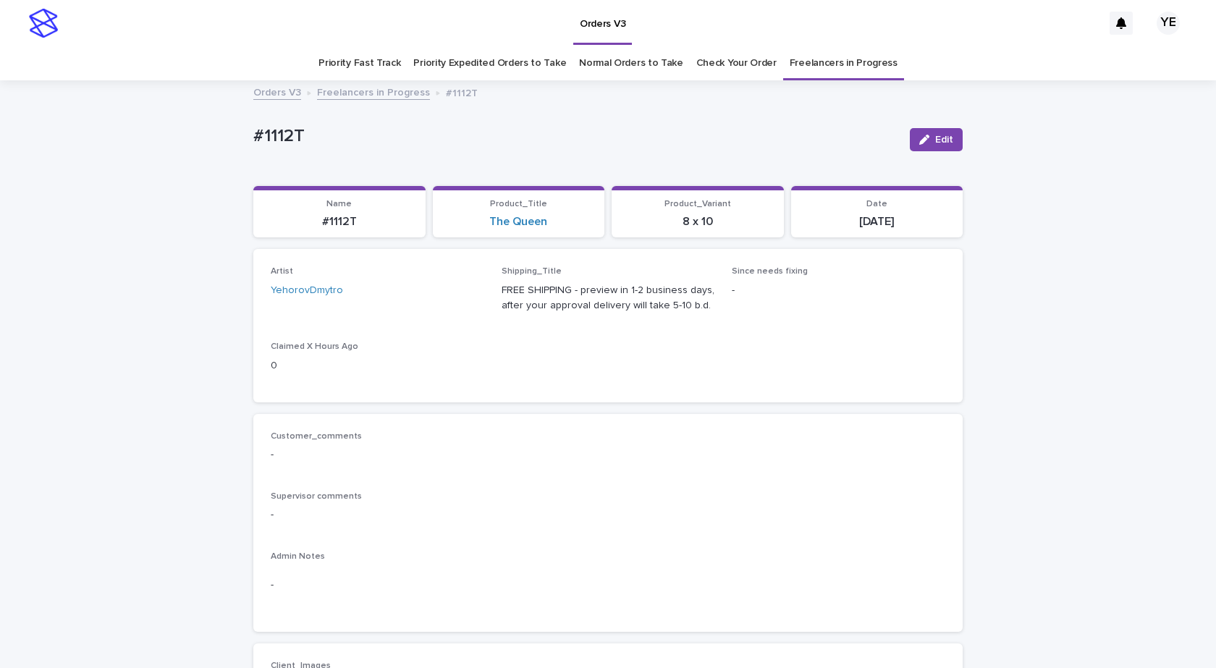
scroll to position [434, 0]
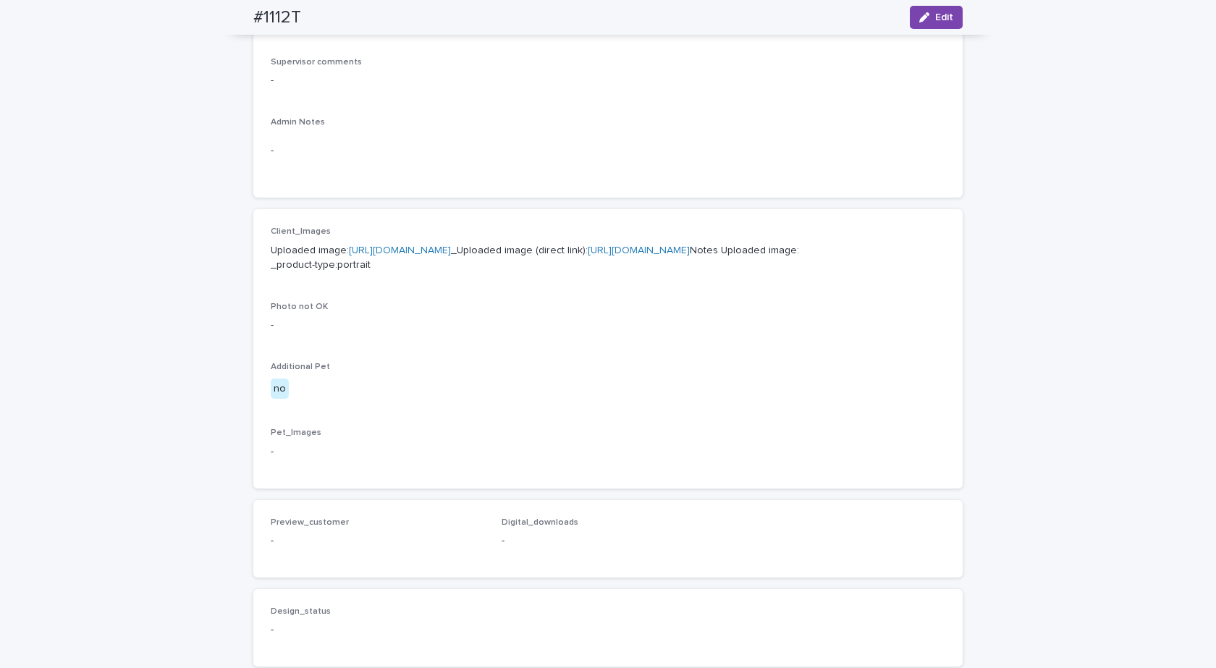
click at [451, 250] on link "https://cdn.shopify.com-uploadkit.app/s/files/1/0033/4807/0511/files/download.h…" at bounding box center [400, 250] width 102 height 10
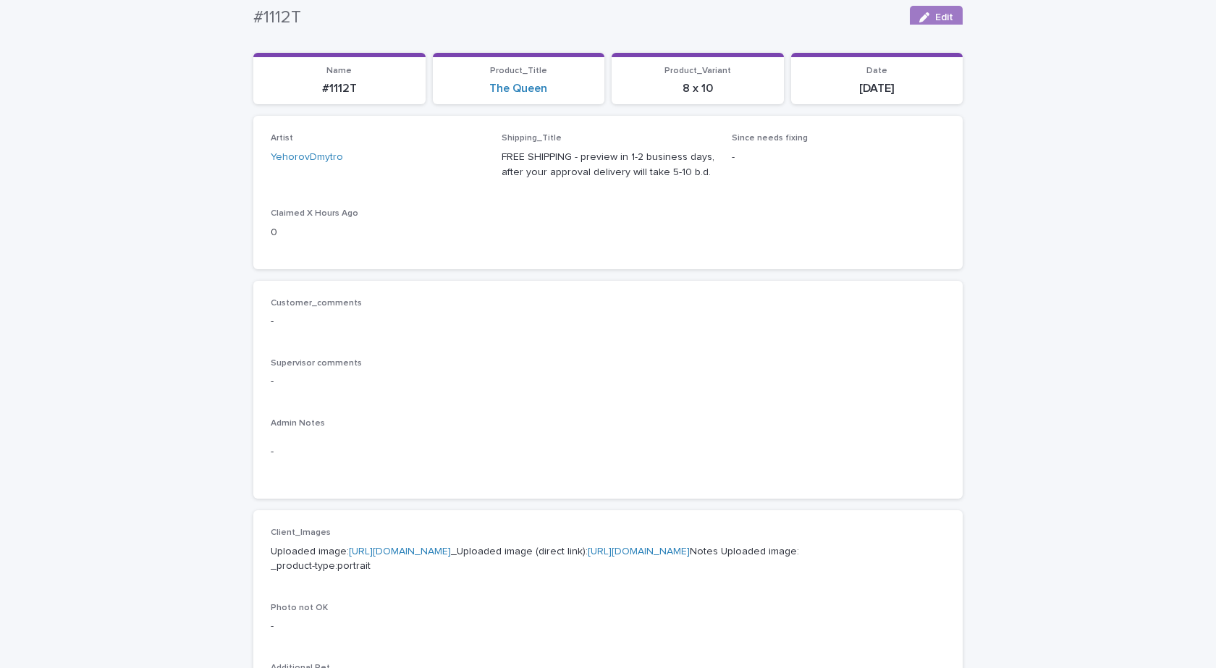
scroll to position [0, 0]
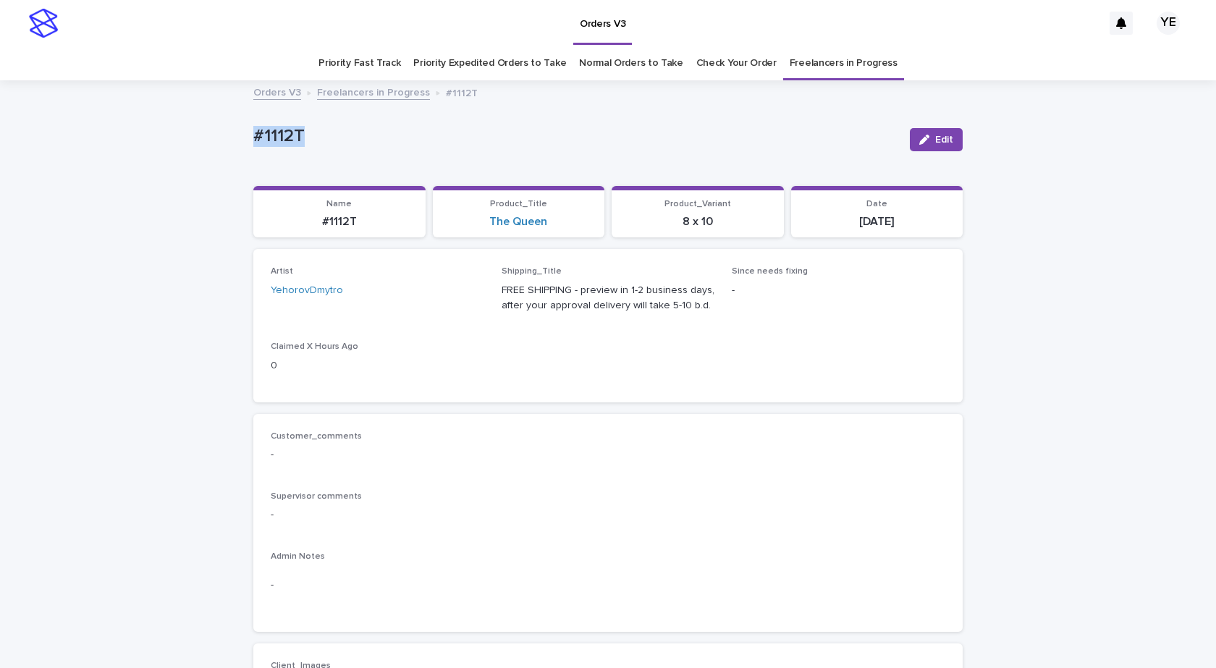
drag, startPoint x: 240, startPoint y: 137, endPoint x: 371, endPoint y: 142, distance: 130.4
click at [369, 93] on link "Freelancers in Progress" at bounding box center [373, 91] width 113 height 17
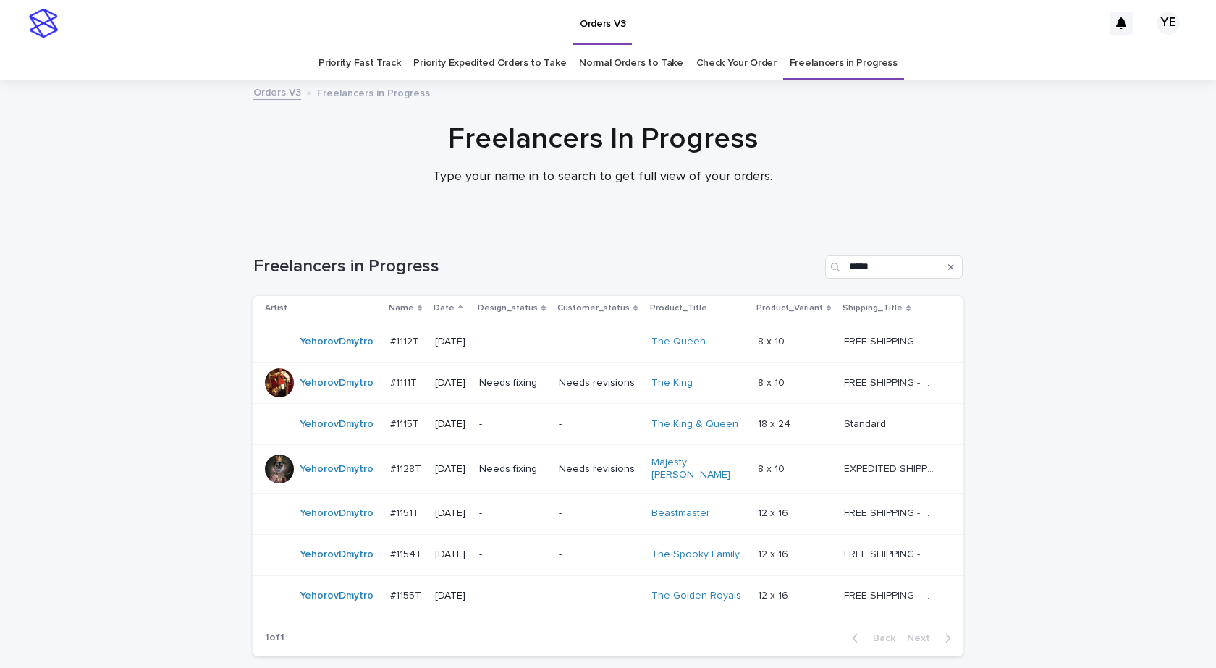
scroll to position [46, 0]
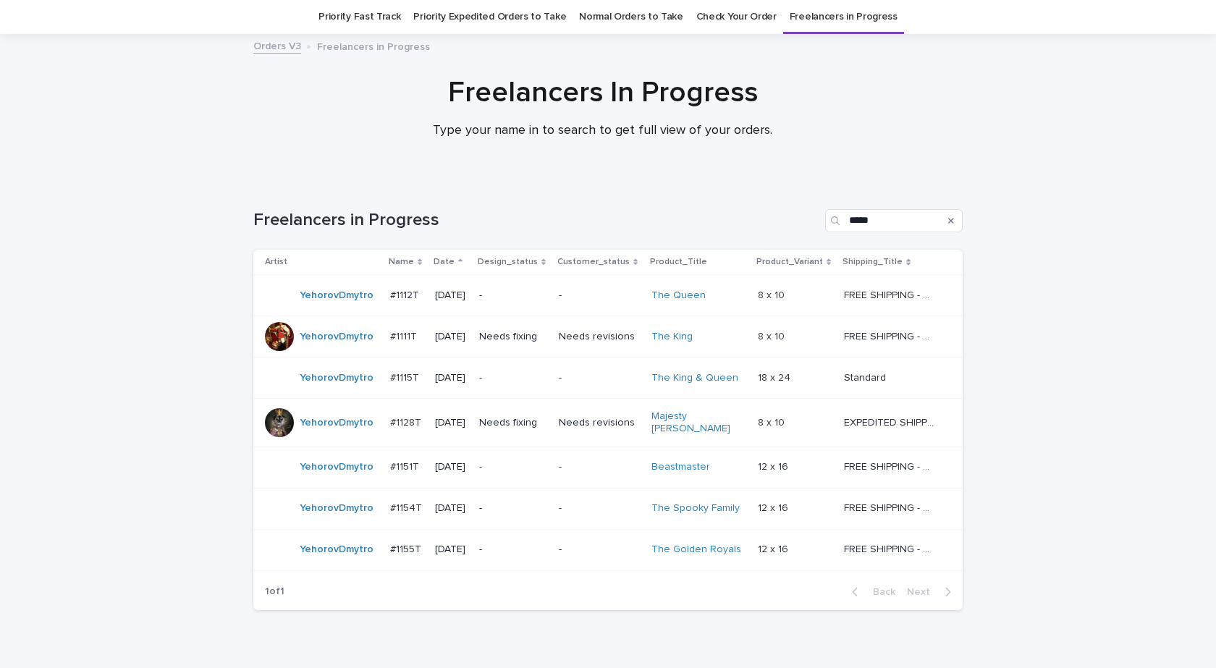
click at [319, 389] on div "YehorovDmytro" at bounding box center [337, 378] width 74 height 24
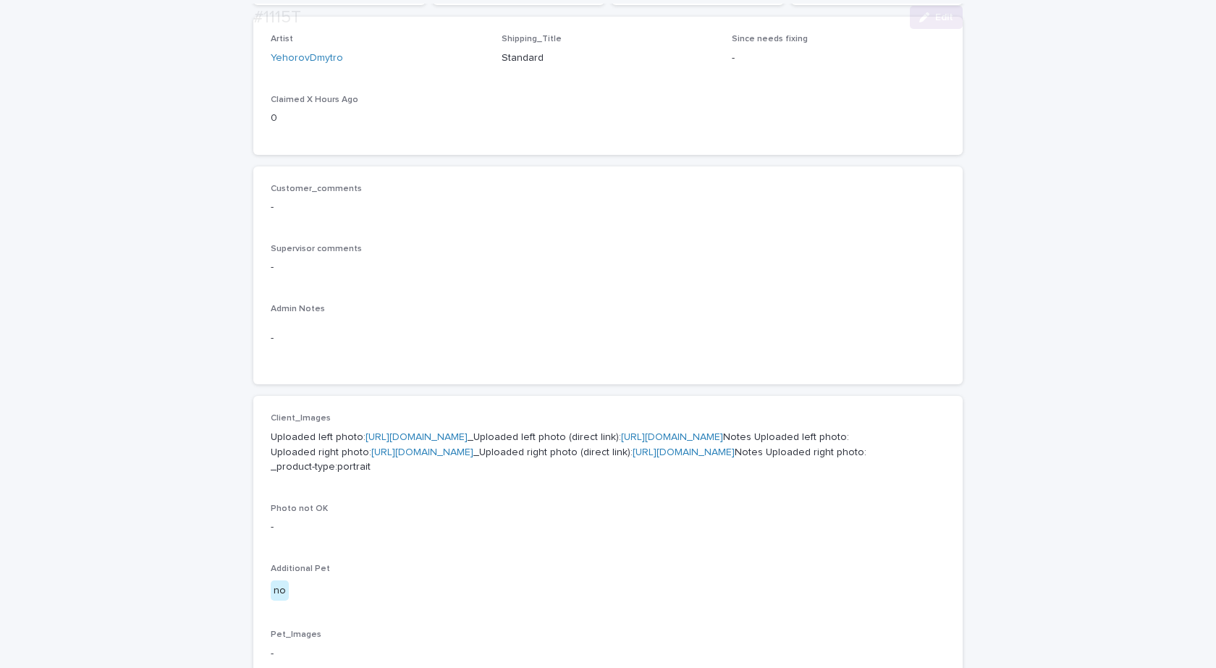
scroll to position [434, 0]
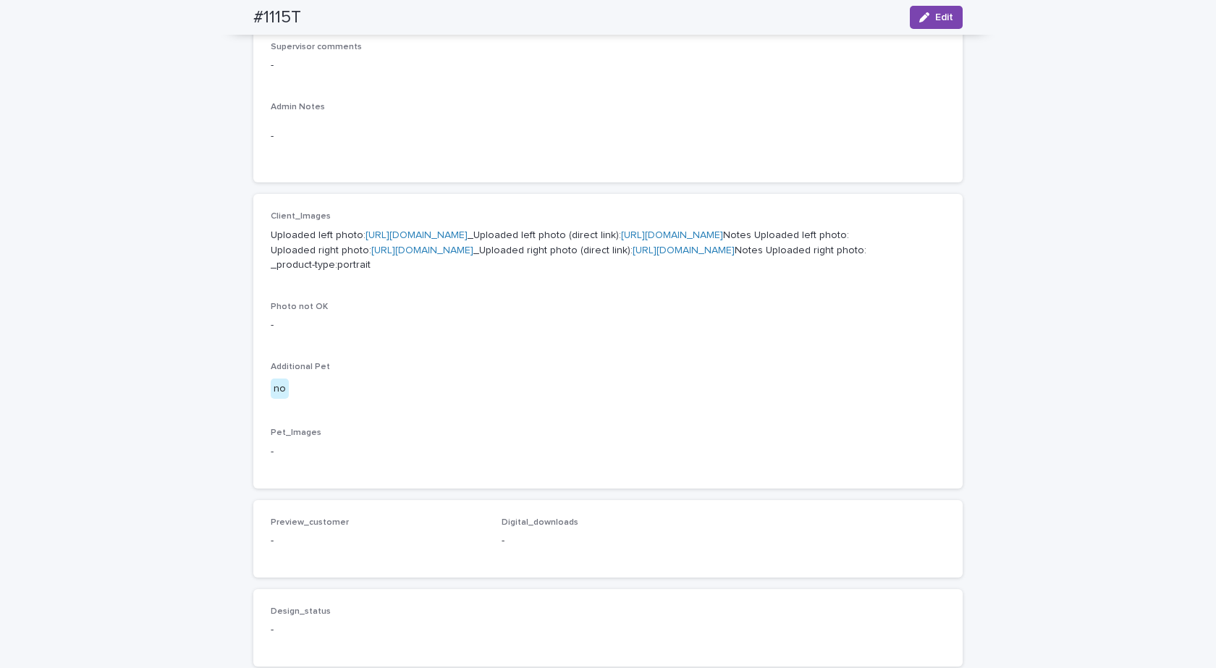
drag, startPoint x: 416, startPoint y: 229, endPoint x: 386, endPoint y: 232, distance: 29.8
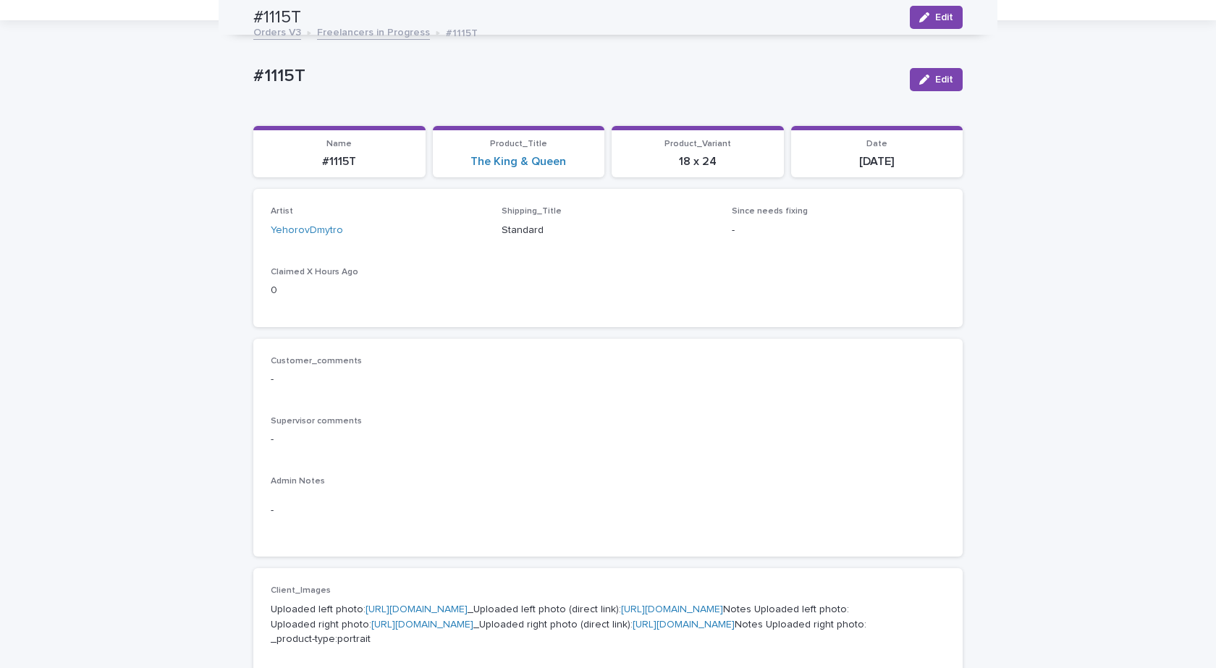
scroll to position [0, 0]
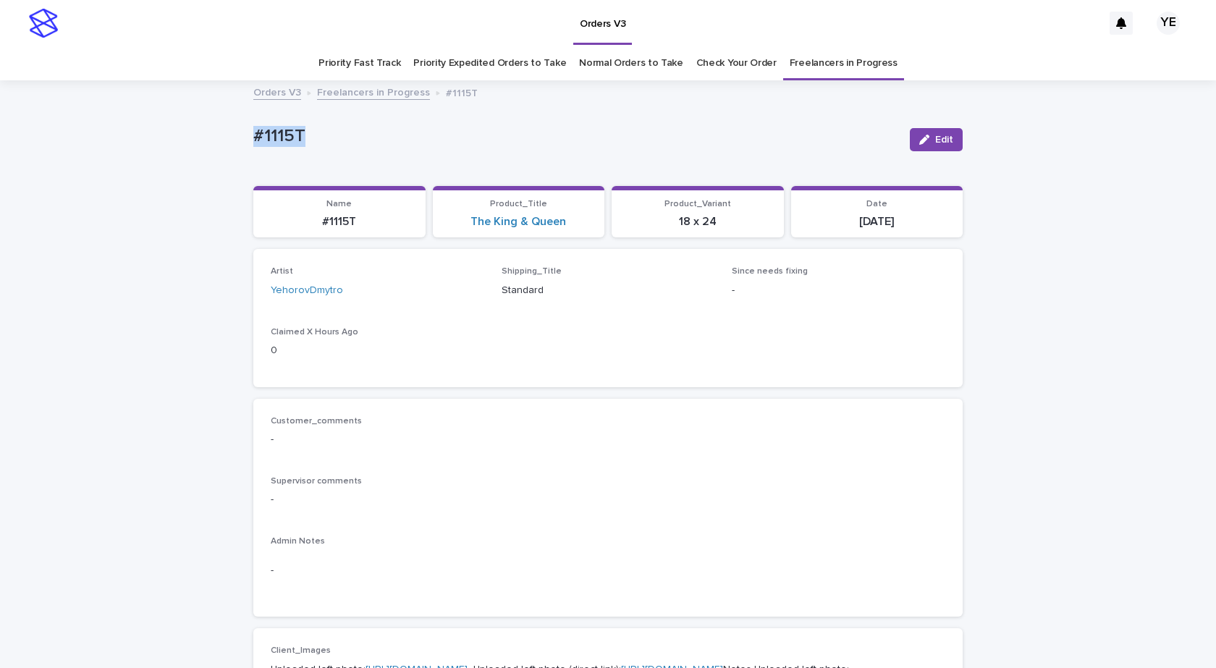
drag, startPoint x: 234, startPoint y: 139, endPoint x: 179, endPoint y: 138, distance: 55.0
copy p "#1115T"
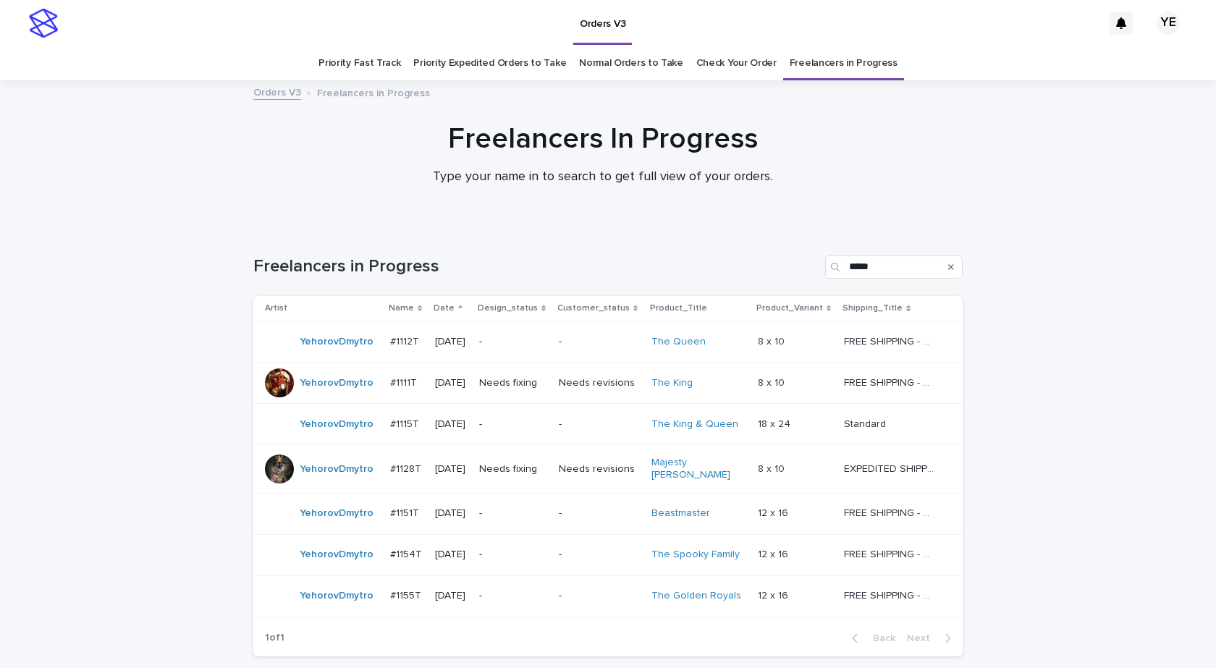
click at [337, 557] on div "YehorovDmytro" at bounding box center [337, 555] width 74 height 24
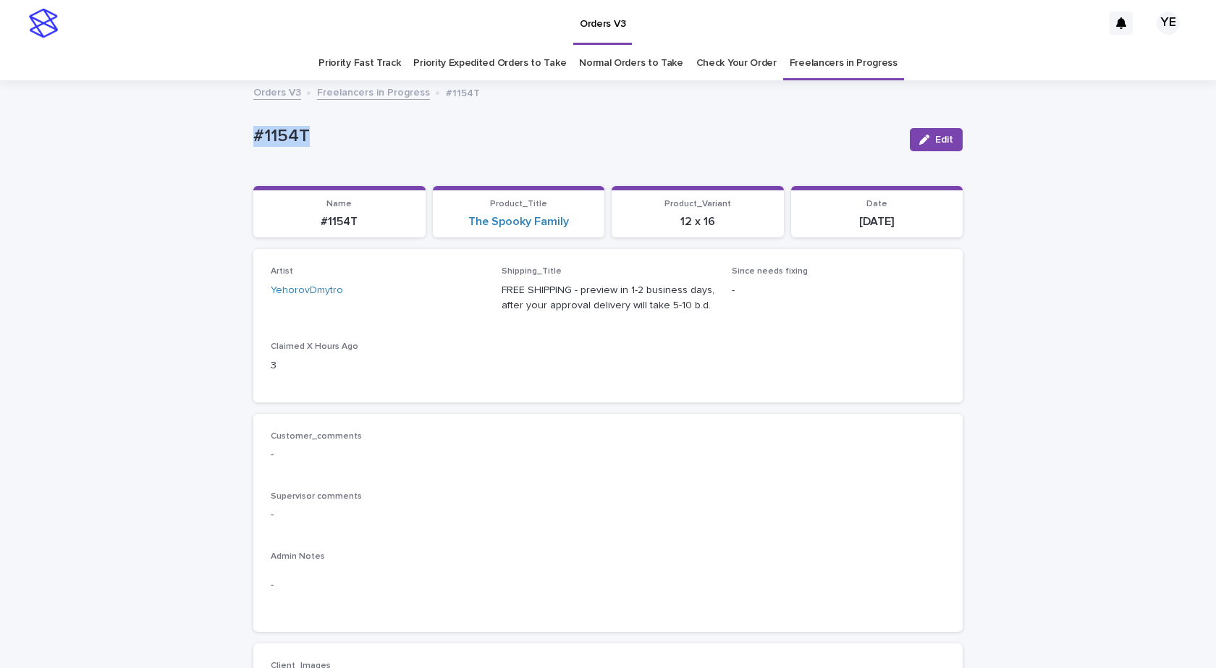
drag, startPoint x: 216, startPoint y: 134, endPoint x: 190, endPoint y: 136, distance: 26.9
copy p "#1154T"
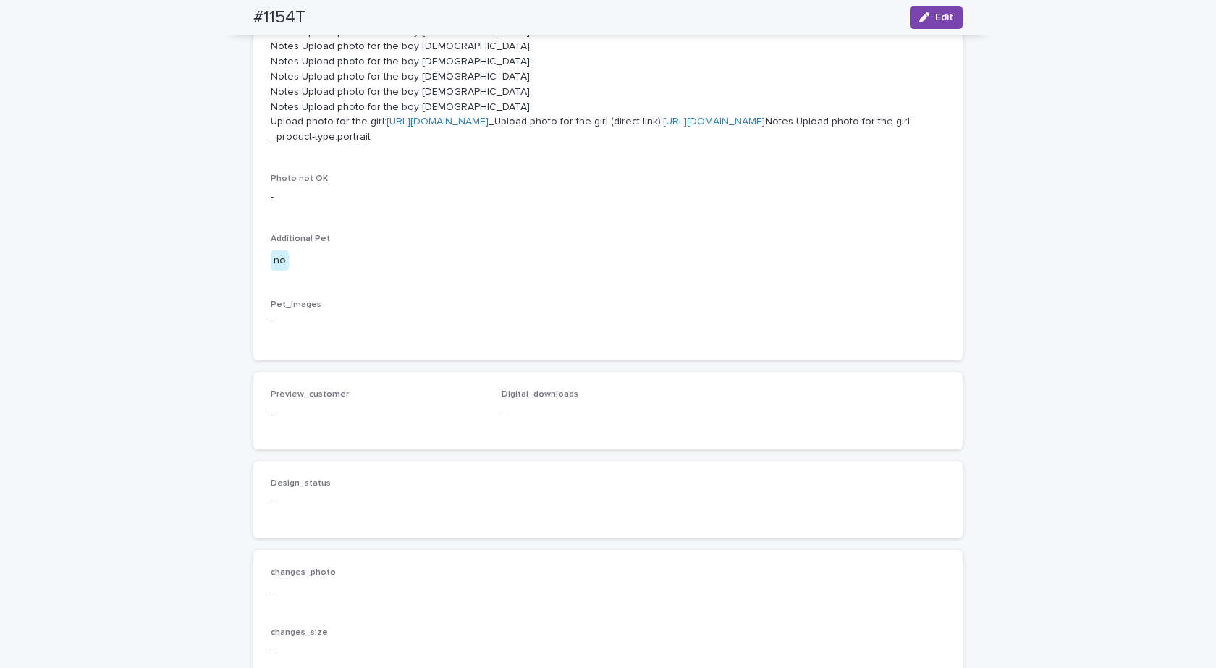
scroll to position [1303, 0]
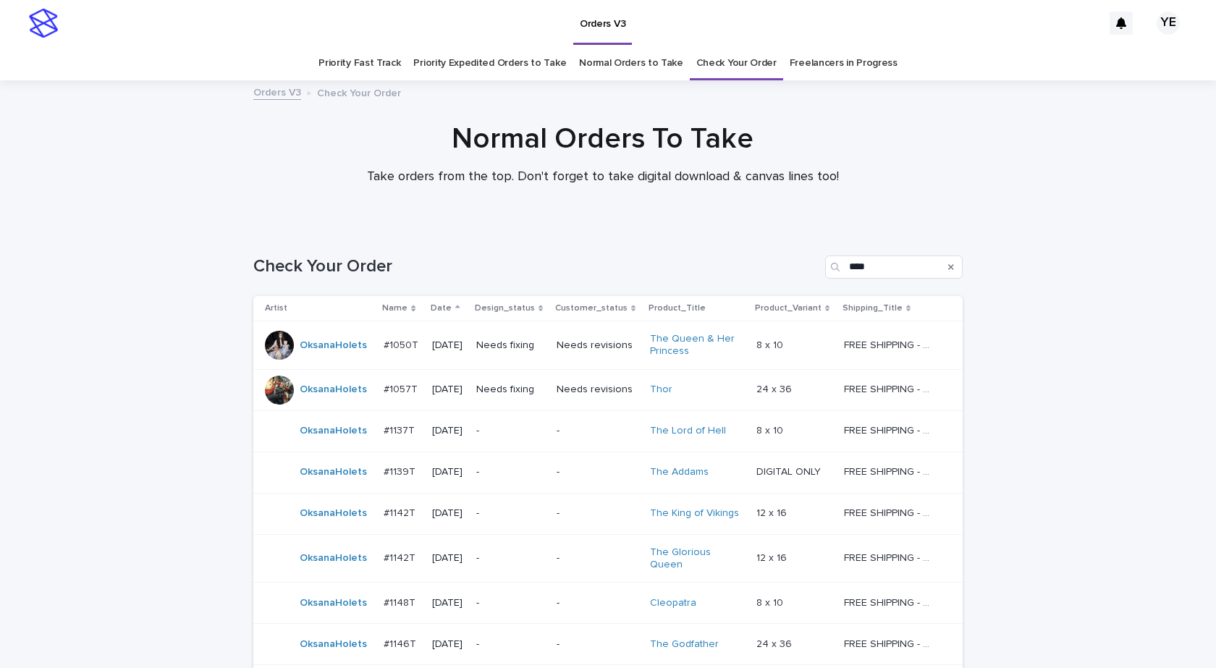
scroll to position [155, 0]
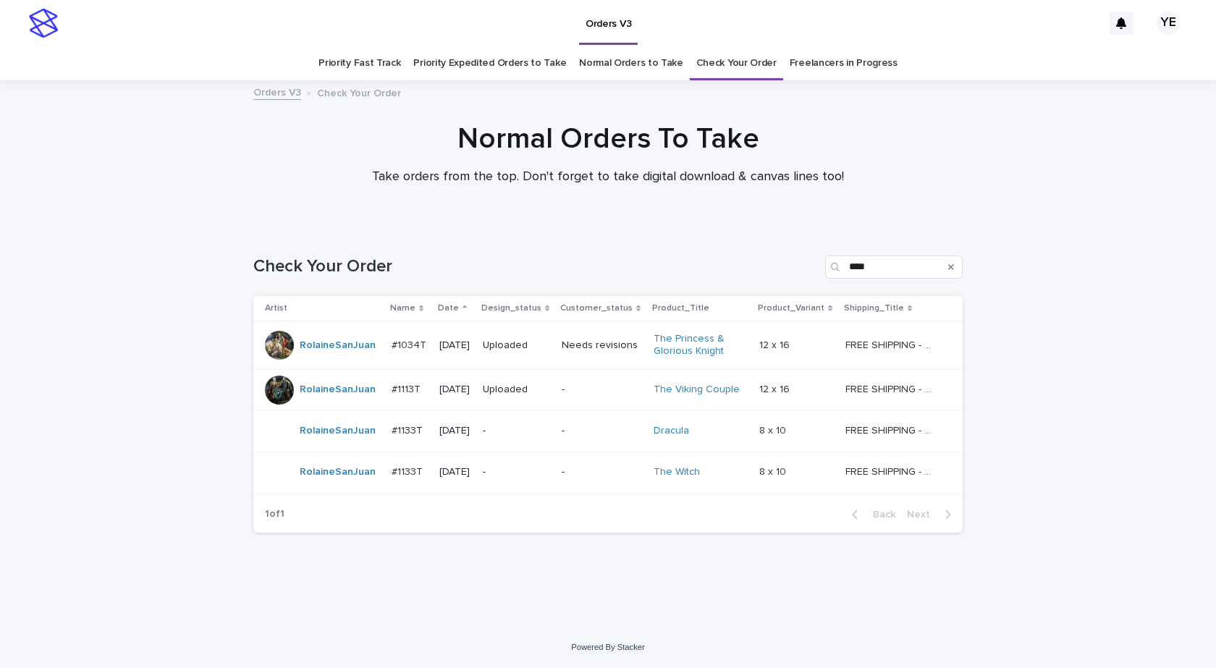
click at [744, 59] on link "Check Your Order" at bounding box center [736, 63] width 80 height 34
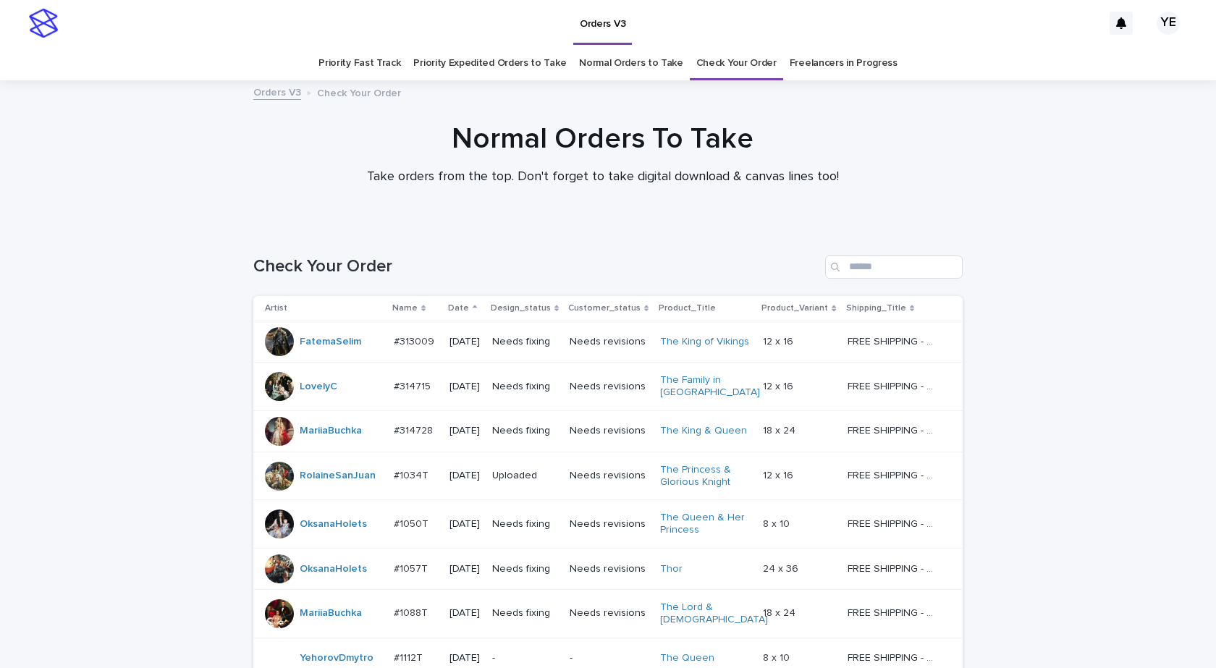
click at [450, 306] on p "Date" at bounding box center [458, 308] width 21 height 16
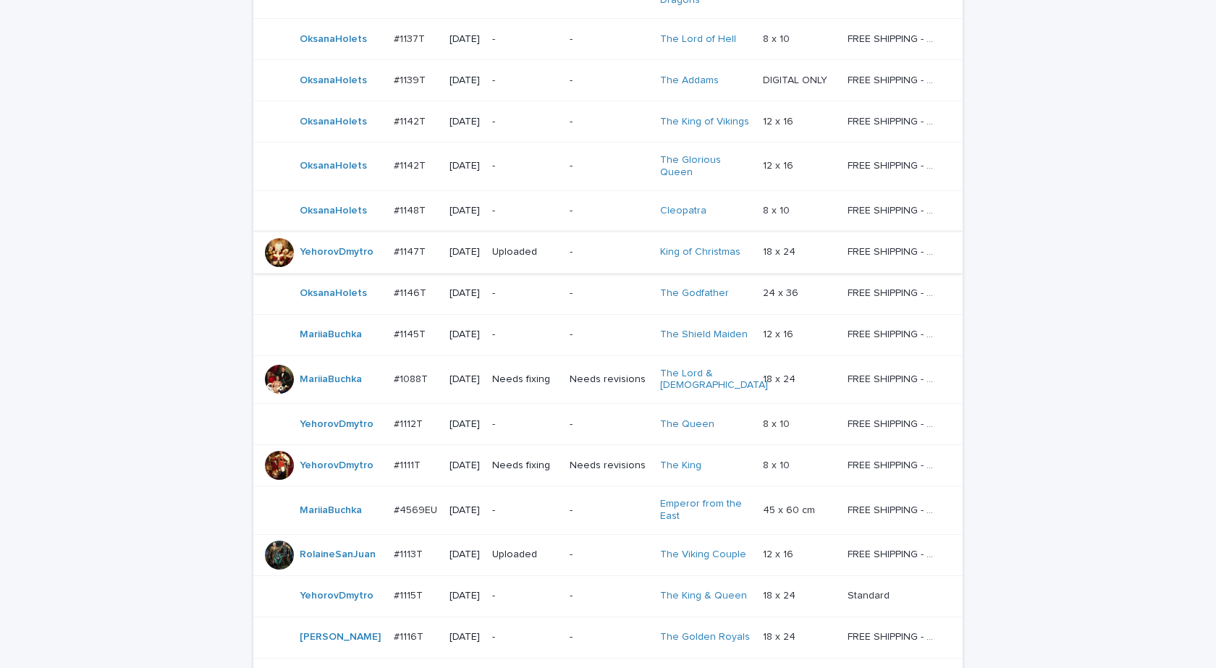
scroll to position [869, 0]
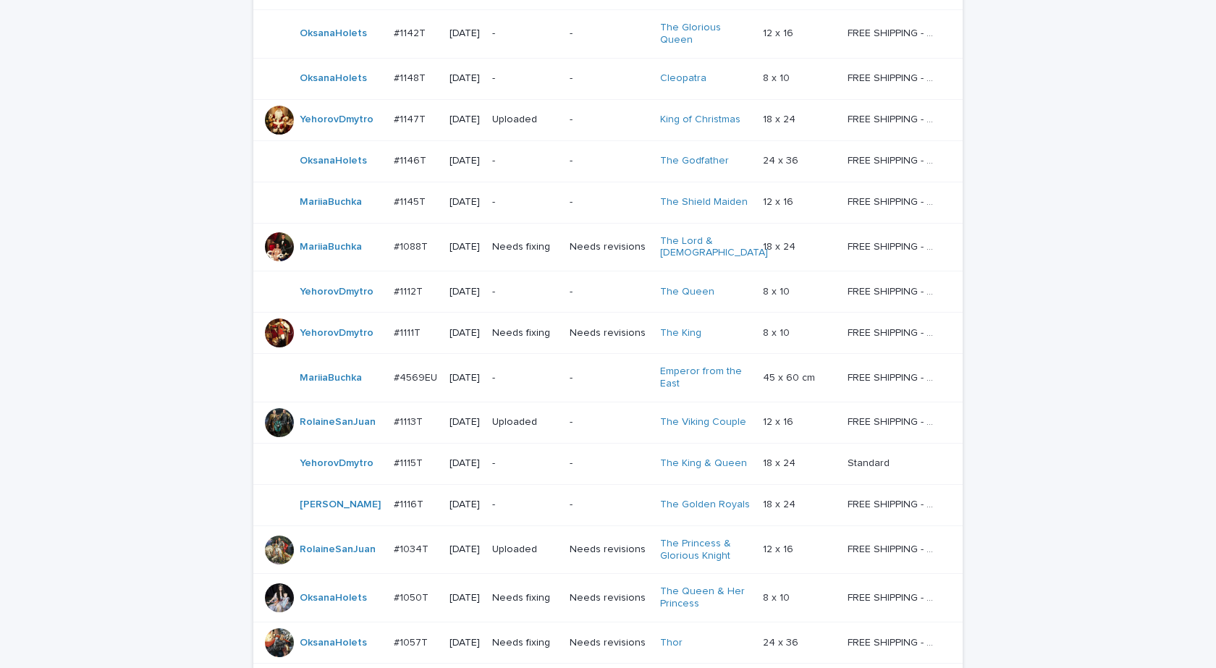
click at [308, 491] on div "MichL" at bounding box center [323, 505] width 117 height 29
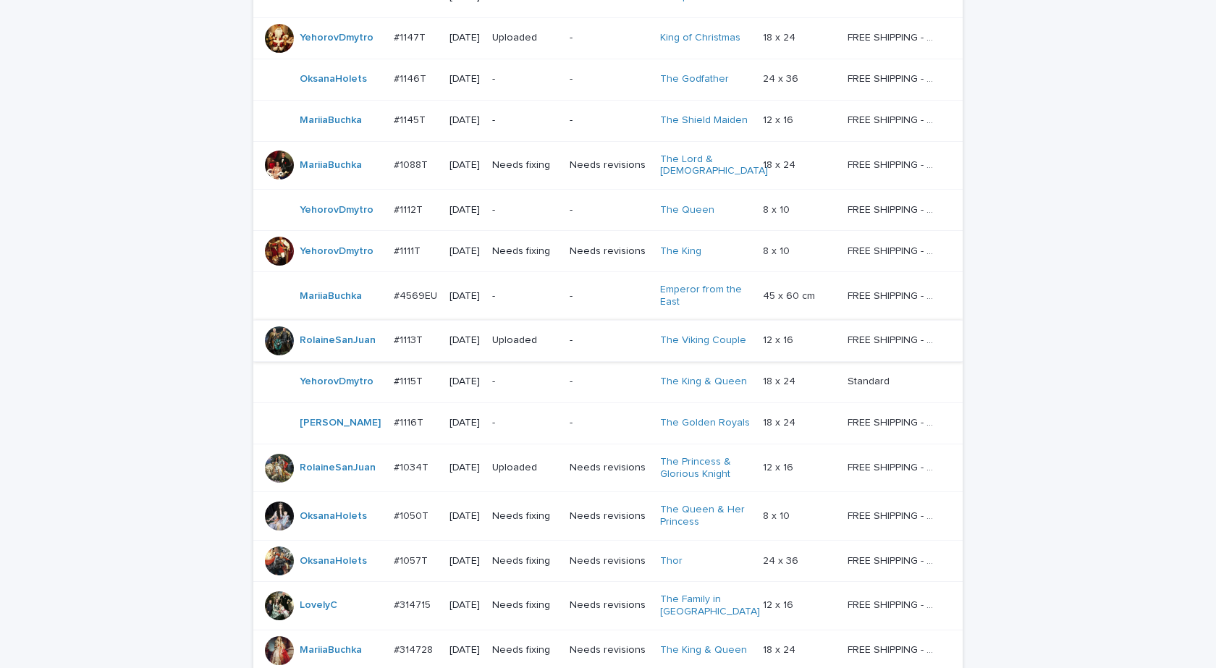
scroll to position [1090, 0]
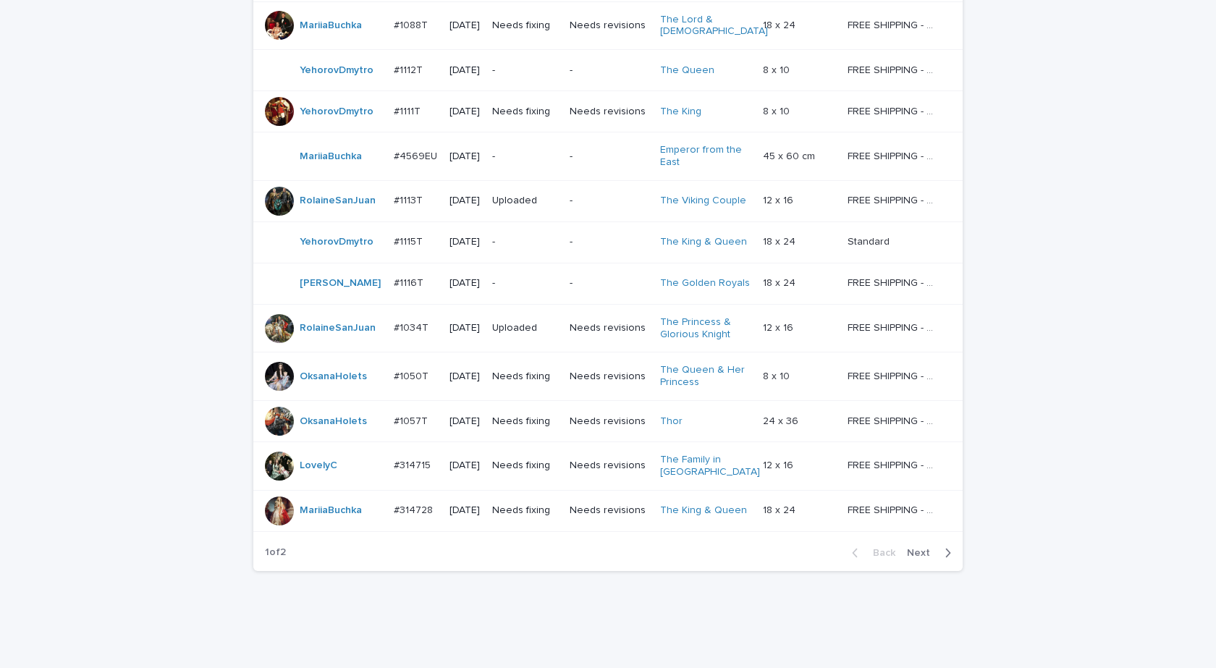
click at [931, 548] on span "Next" at bounding box center [923, 553] width 32 height 10
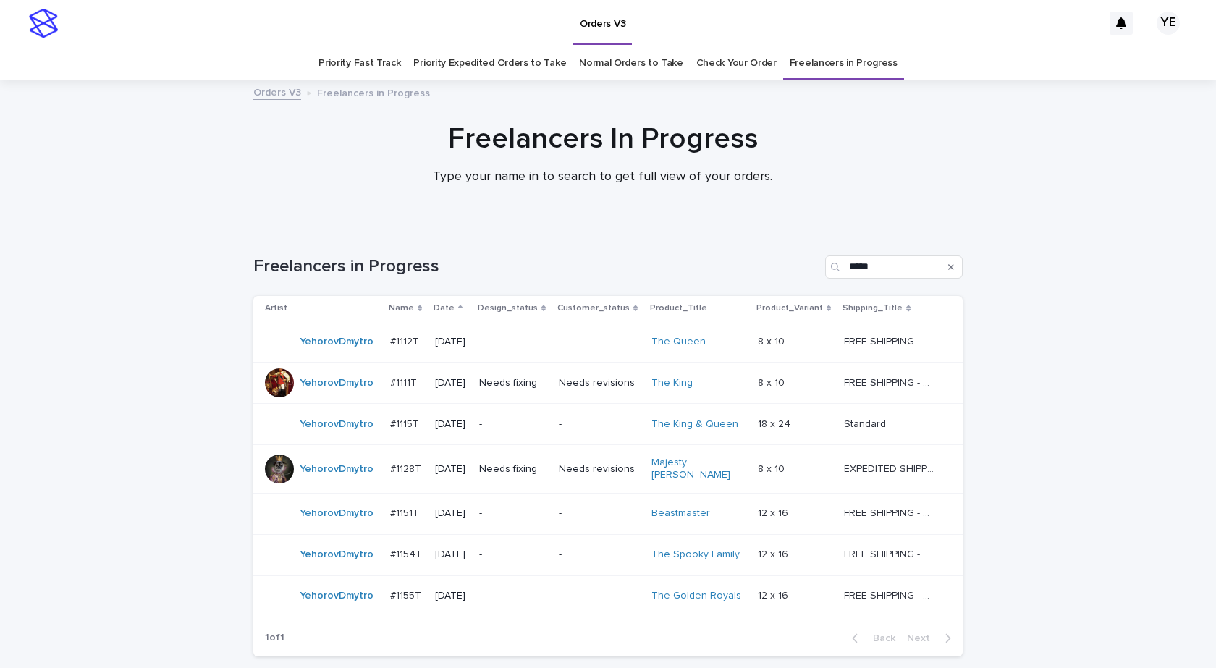
click at [329, 396] on div "YehorovDmytro" at bounding box center [322, 382] width 114 height 29
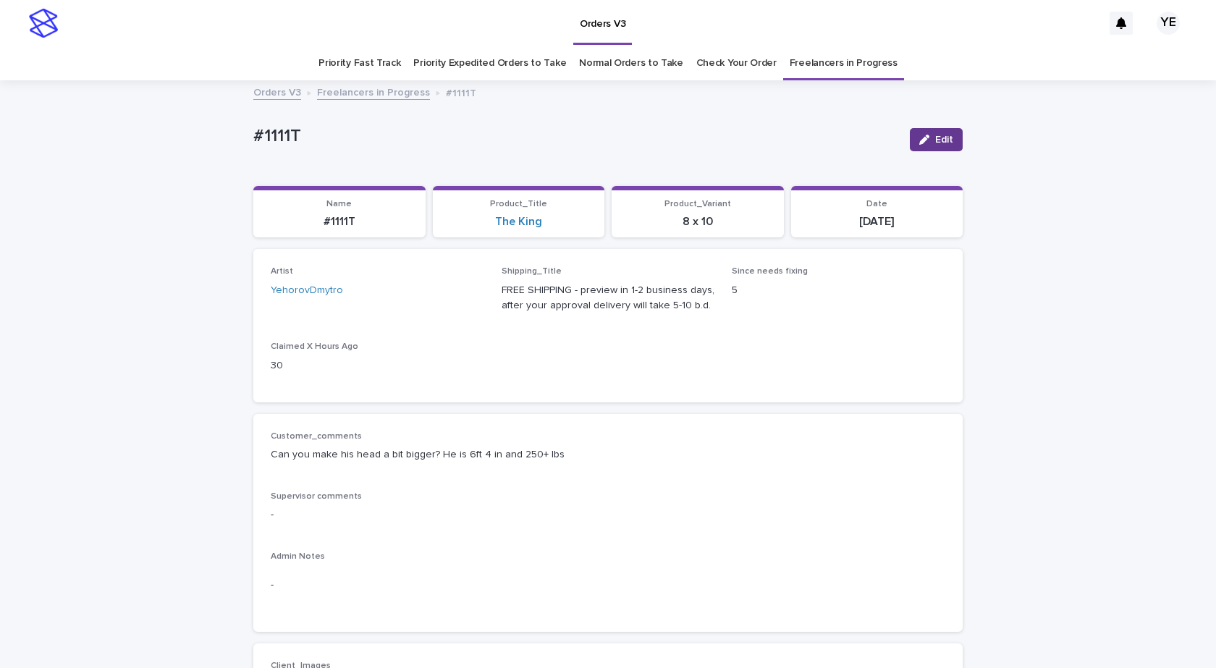
click at [937, 135] on span "Edit" at bounding box center [944, 140] width 18 height 10
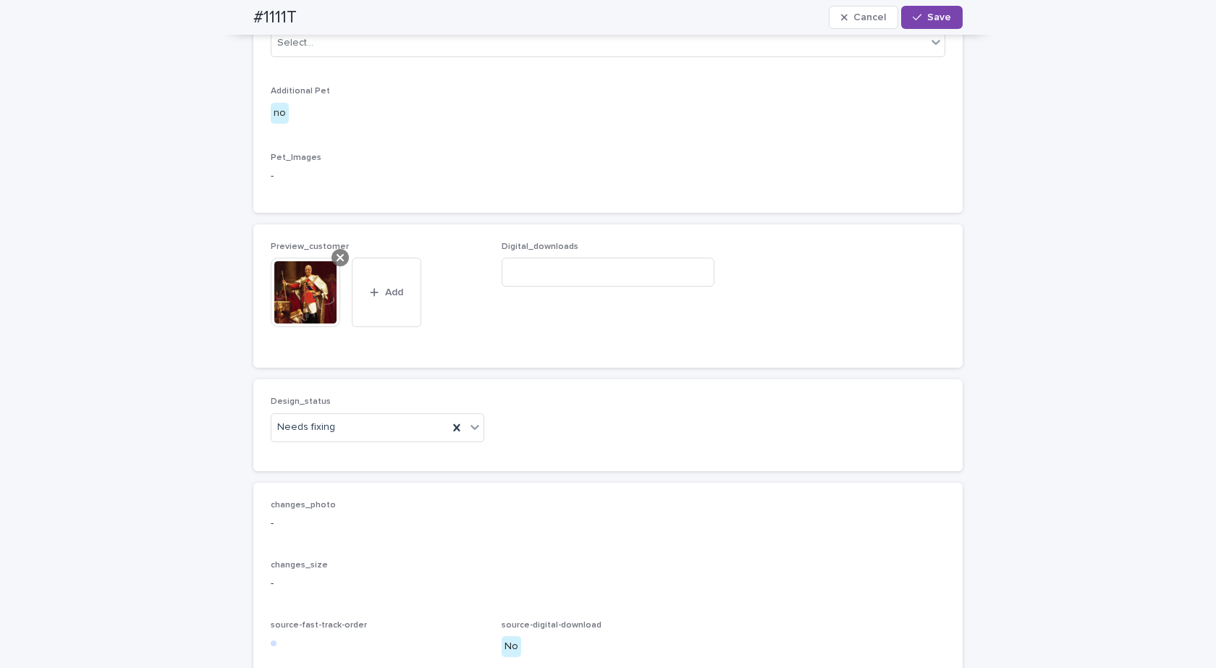
click at [337, 264] on icon at bounding box center [340, 258] width 7 height 12
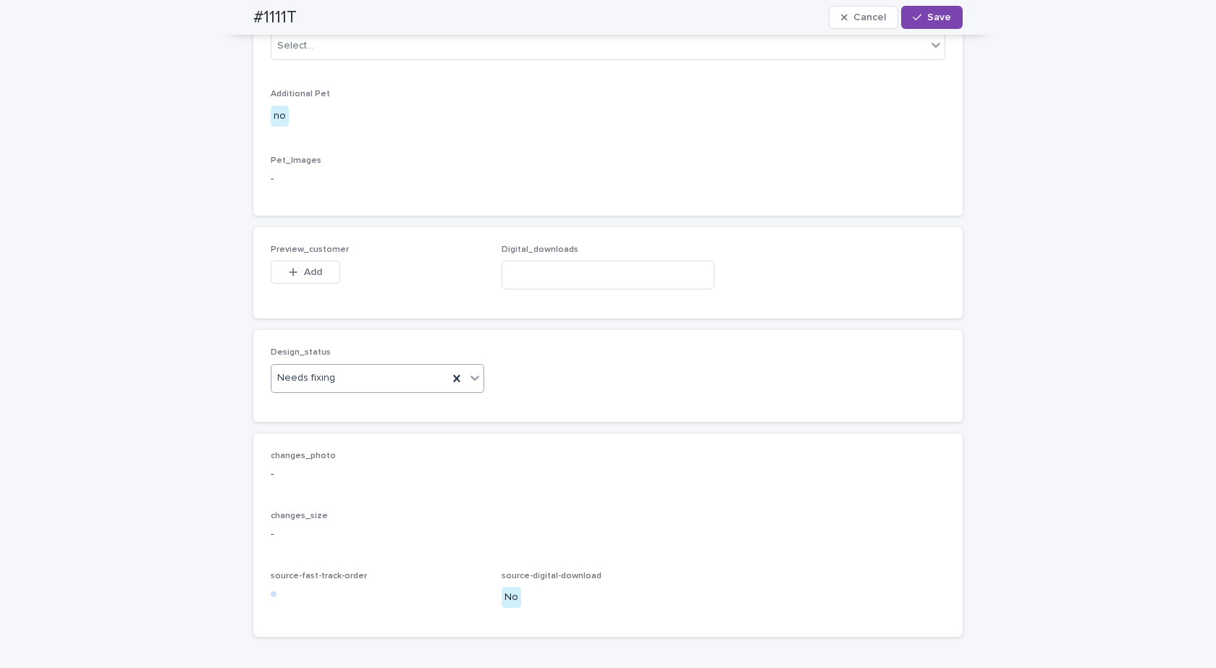
scroll to position [698, 0]
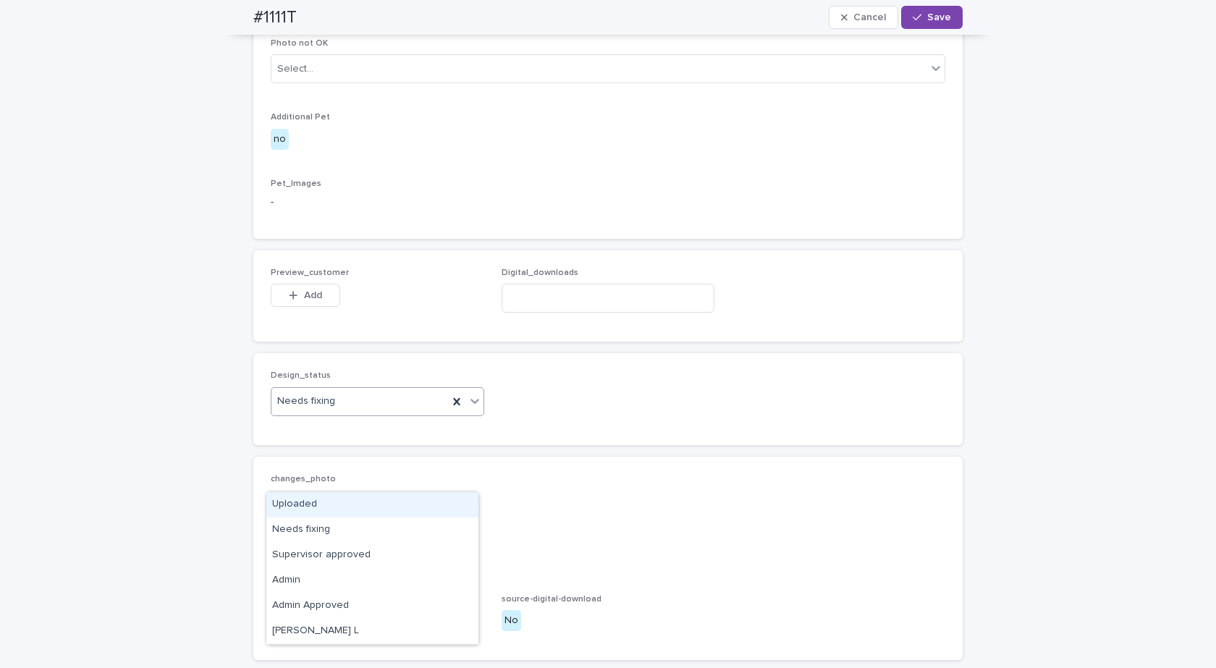
click at [302, 509] on div "Uploaded" at bounding box center [372, 504] width 212 height 25
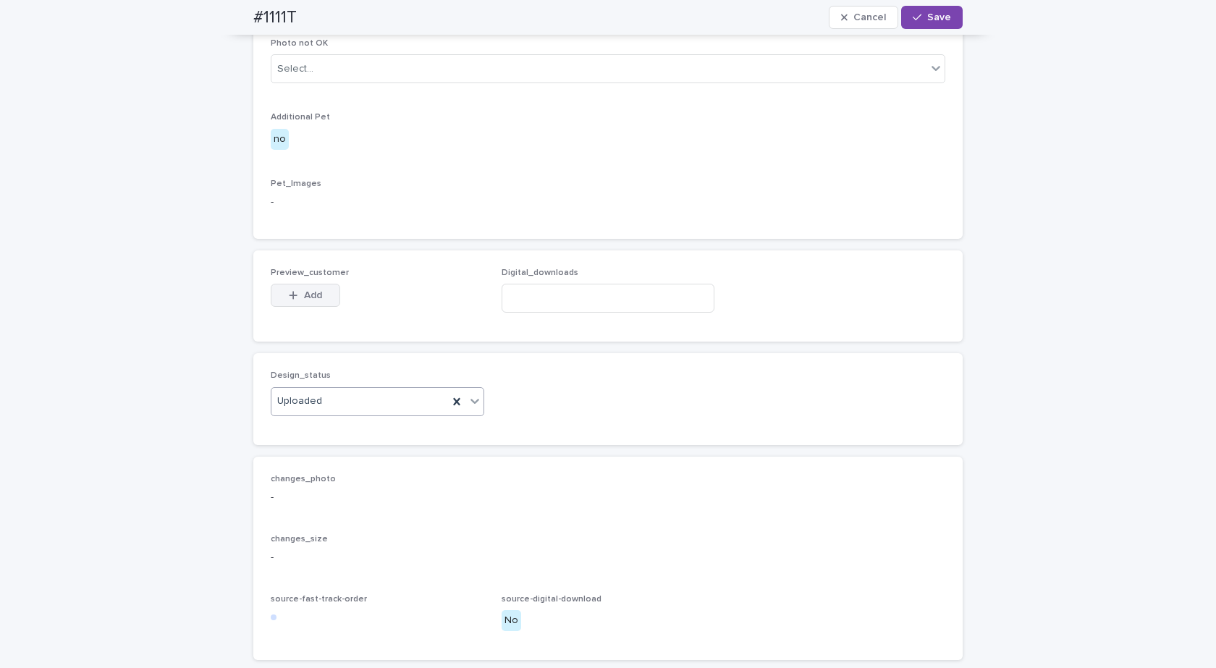
click at [309, 307] on button "Add" at bounding box center [305, 295] width 69 height 23
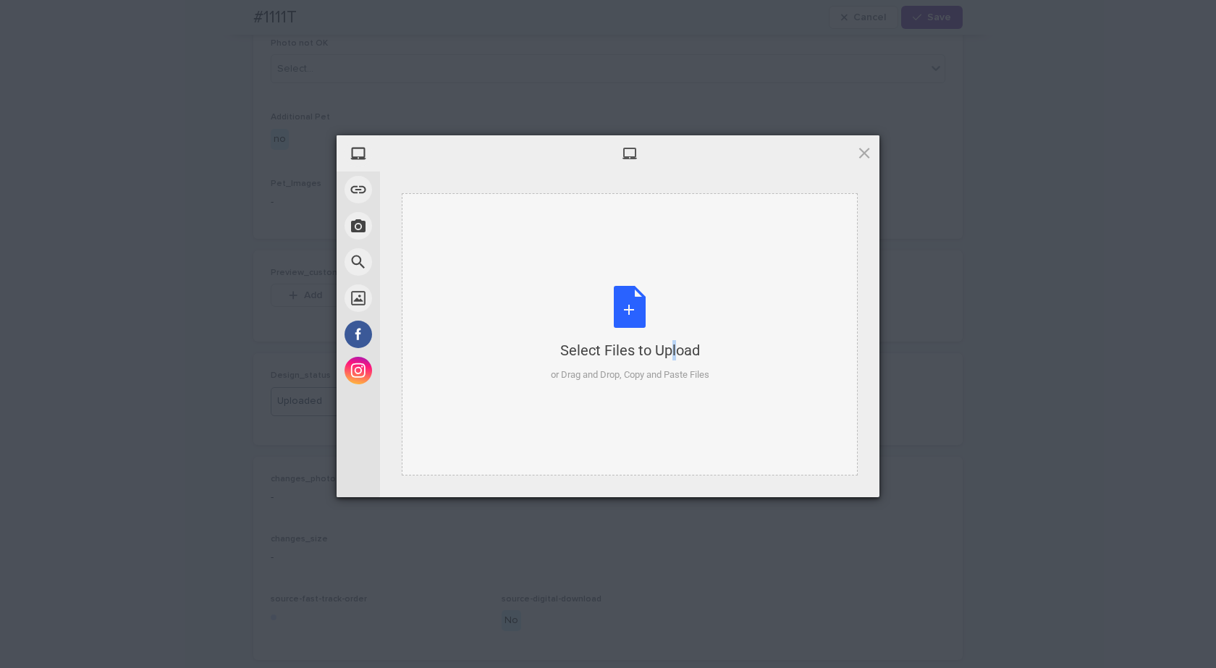
click at [641, 319] on div "Select Files to Upload or Drag and Drop, Copy and Paste Files" at bounding box center [630, 334] width 159 height 96
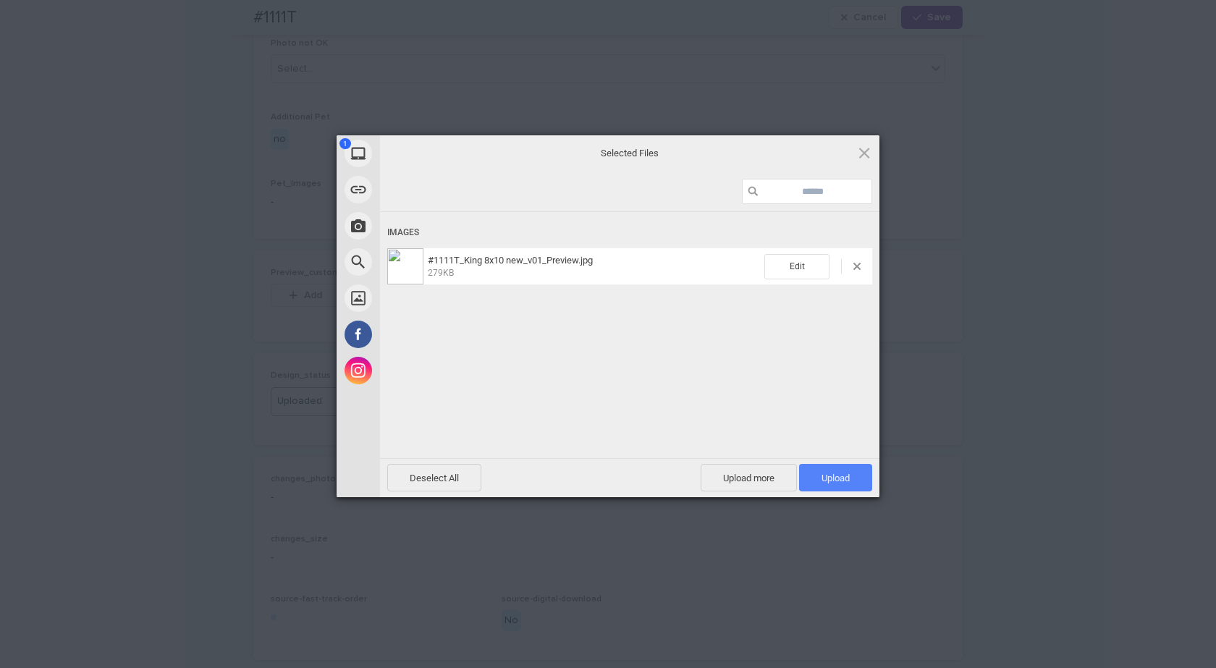
click at [846, 479] on span "Upload 1" at bounding box center [836, 478] width 28 height 11
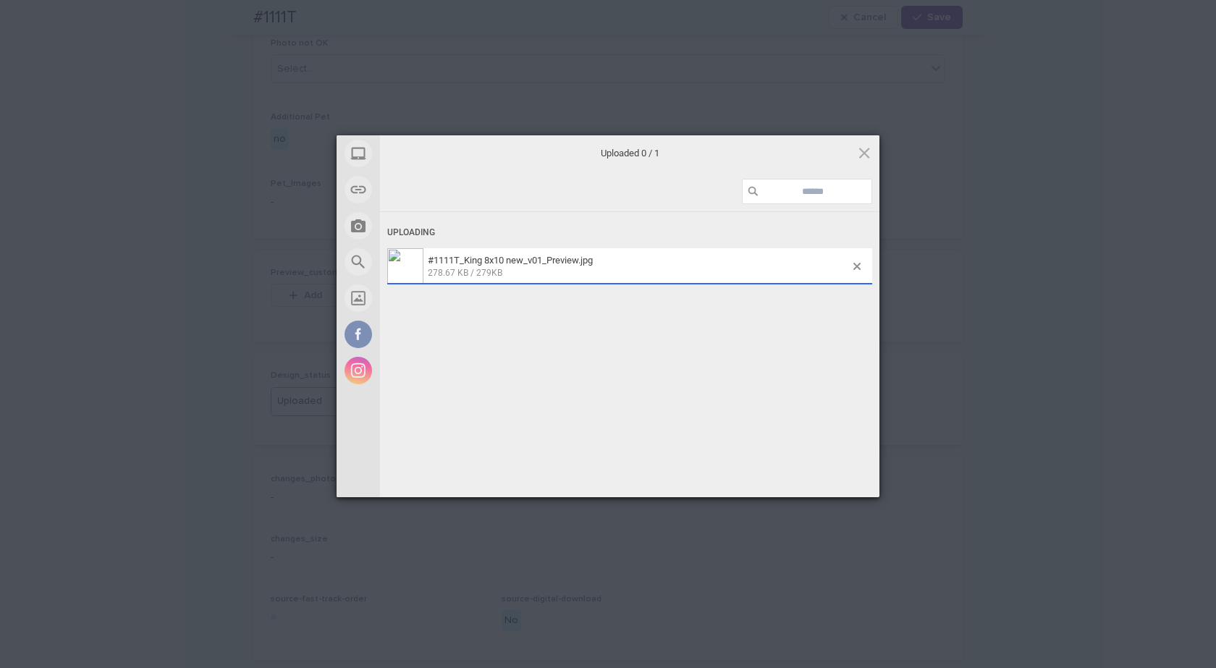
scroll to position [724, 0]
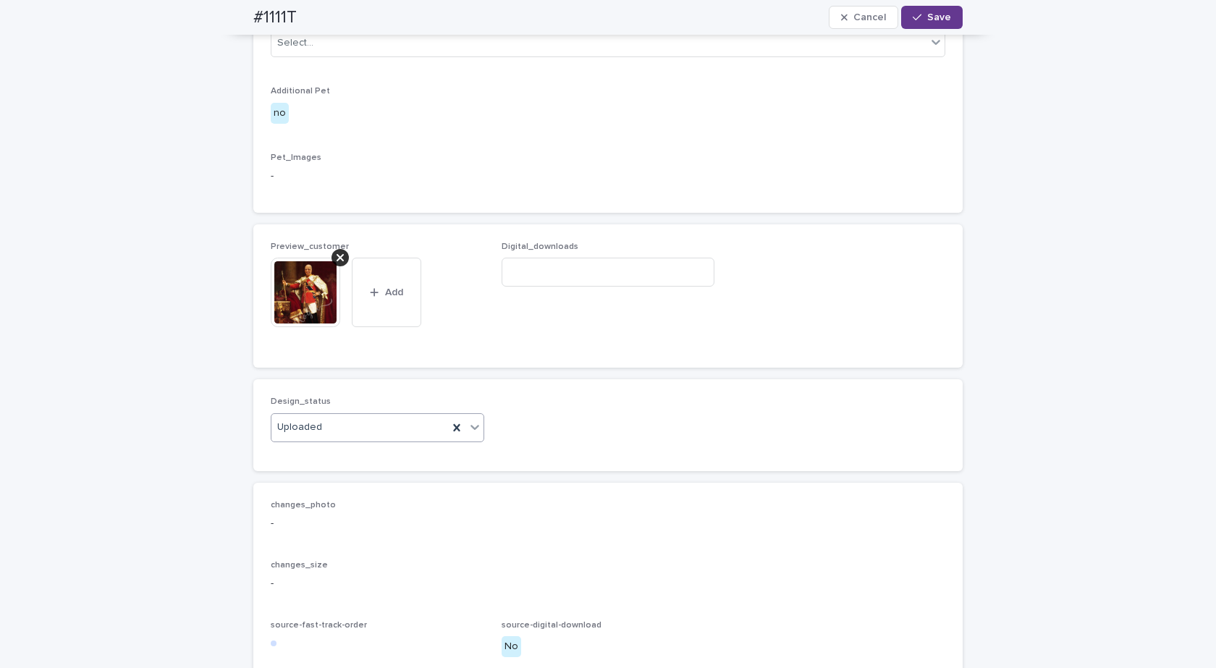
click at [930, 18] on span "Save" at bounding box center [939, 17] width 24 height 10
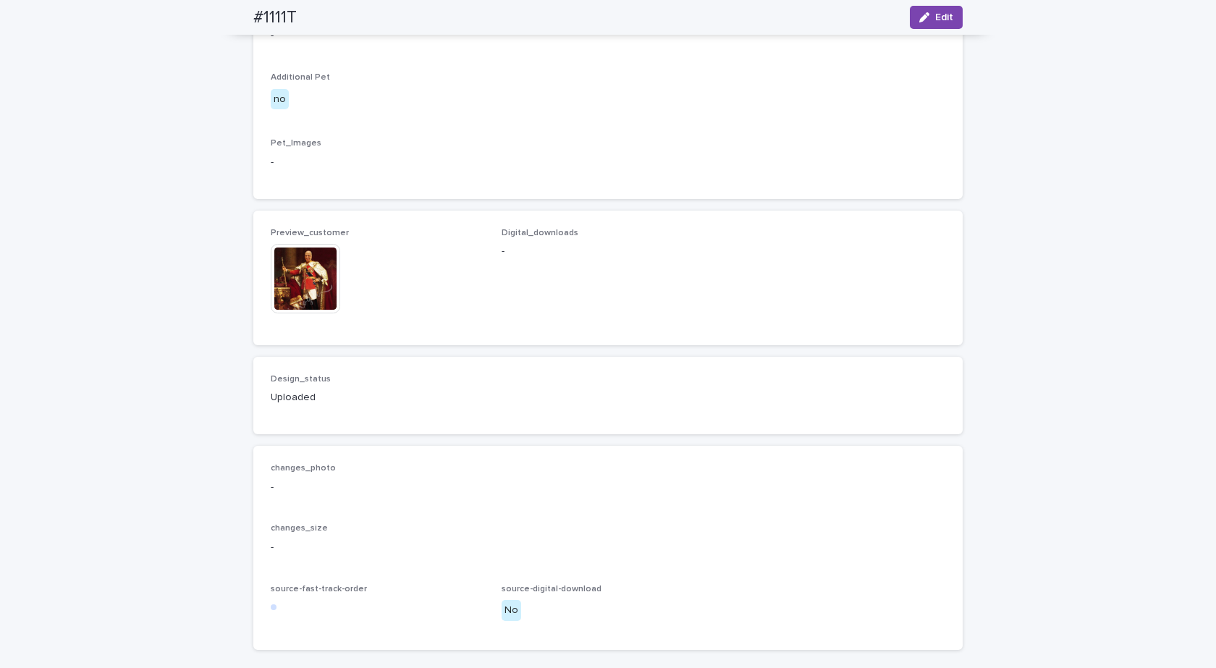
scroll to position [706, 0]
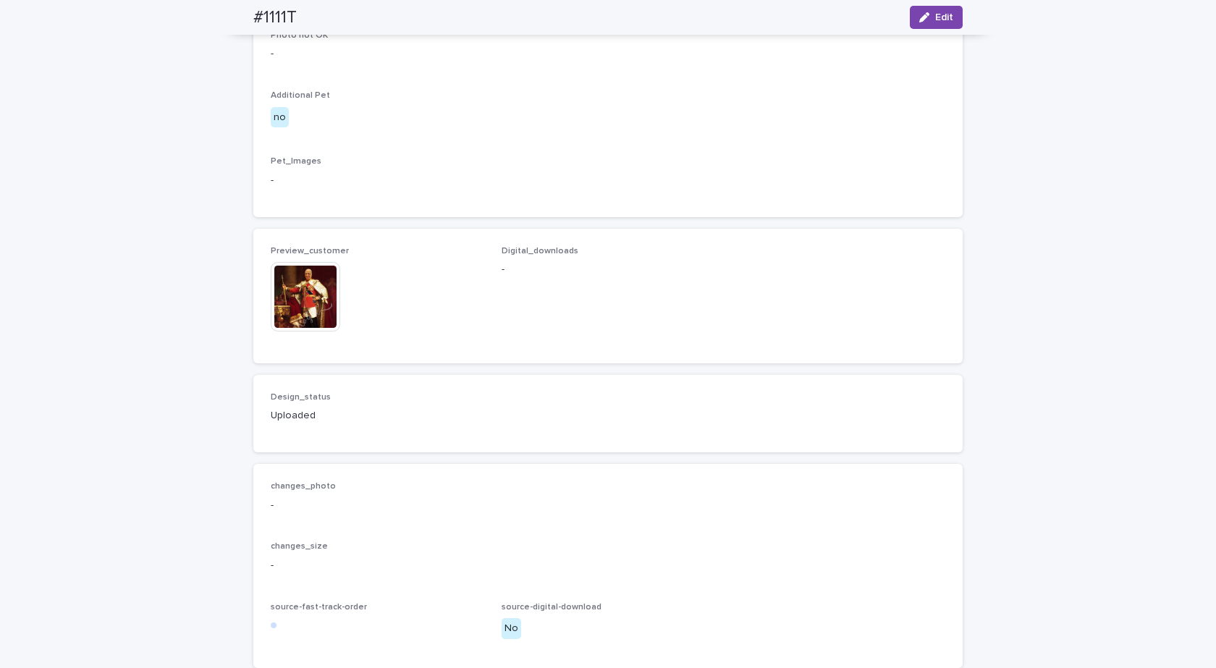
click at [299, 332] on img at bounding box center [305, 296] width 69 height 69
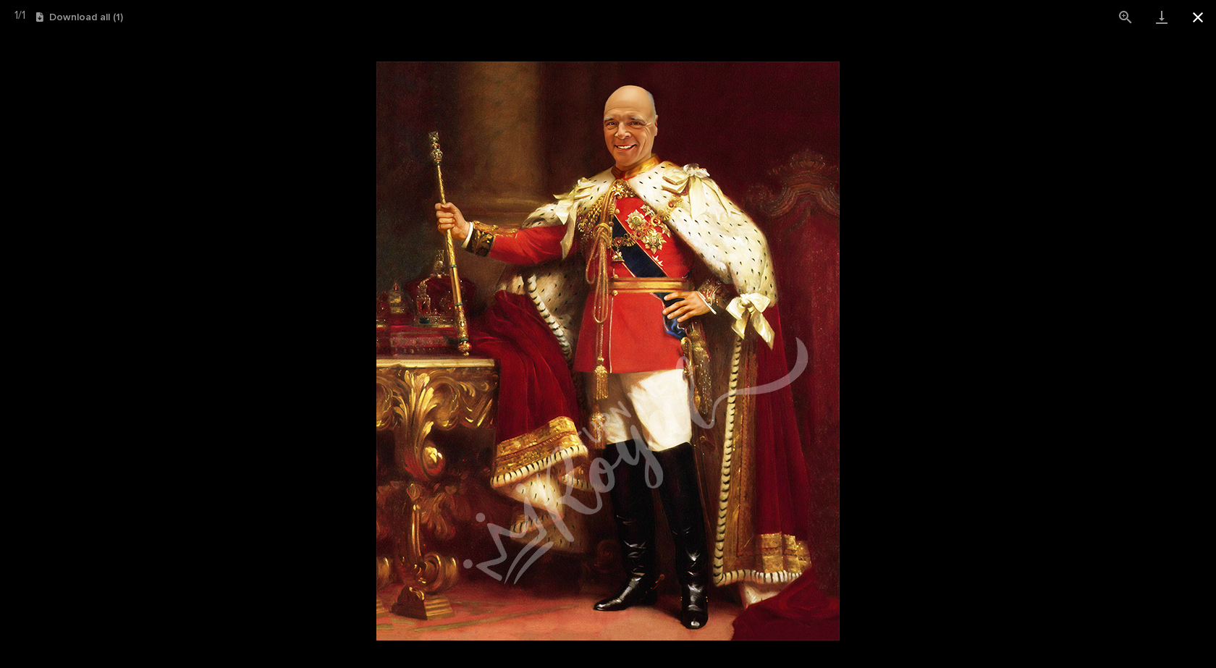
click at [1195, 13] on button "Close gallery" at bounding box center [1198, 17] width 36 height 34
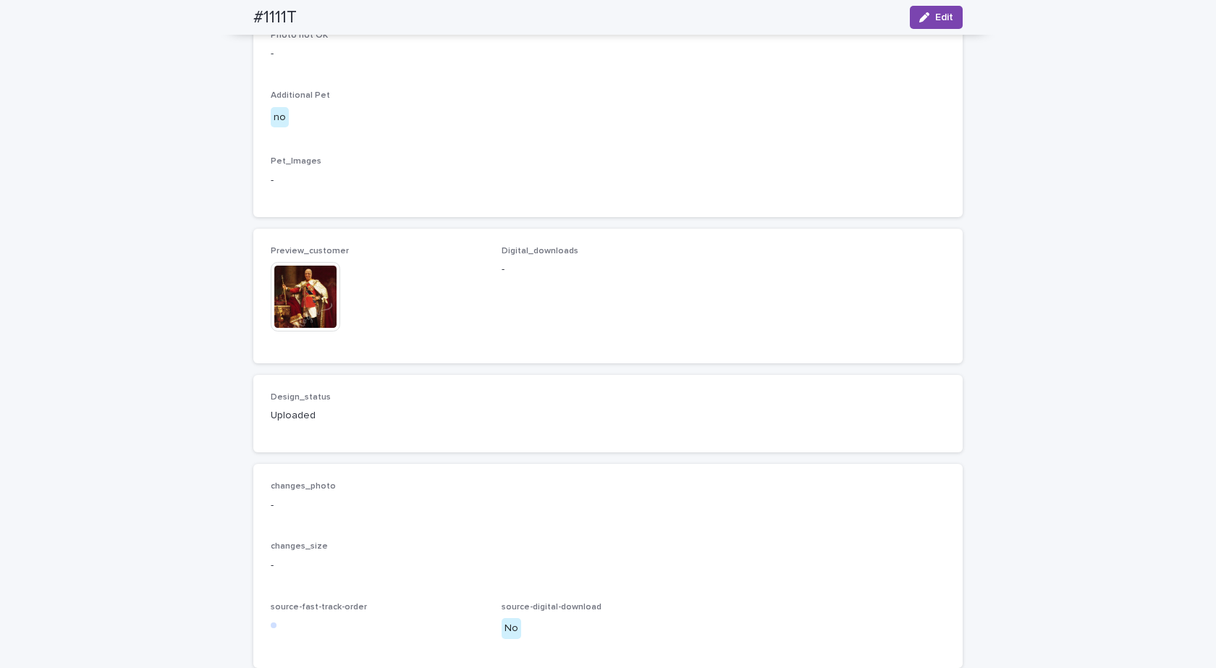
click at [316, 332] on img at bounding box center [305, 296] width 69 height 69
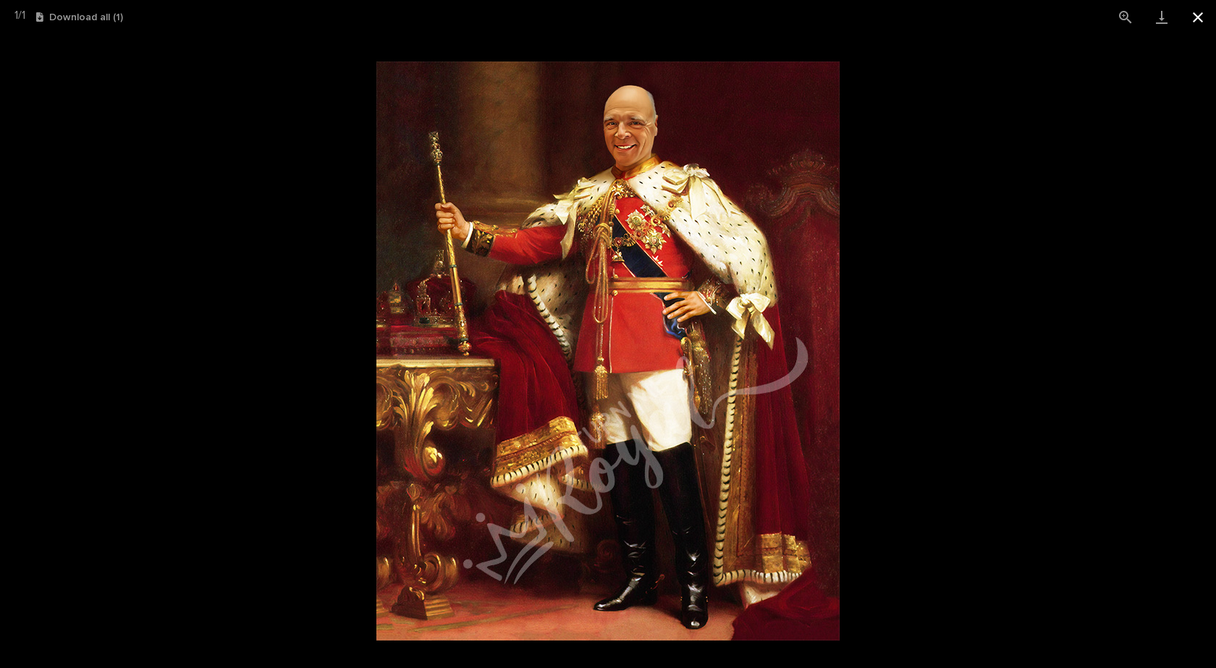
click at [1197, 12] on button "Close gallery" at bounding box center [1198, 17] width 36 height 34
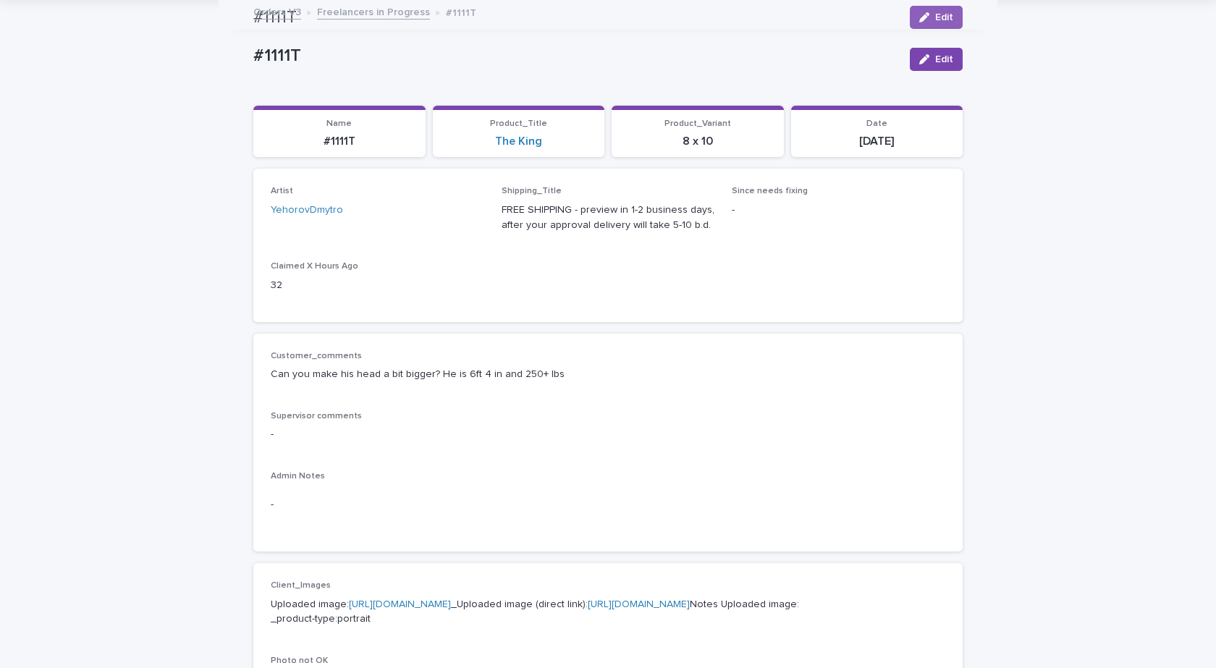
scroll to position [0, 0]
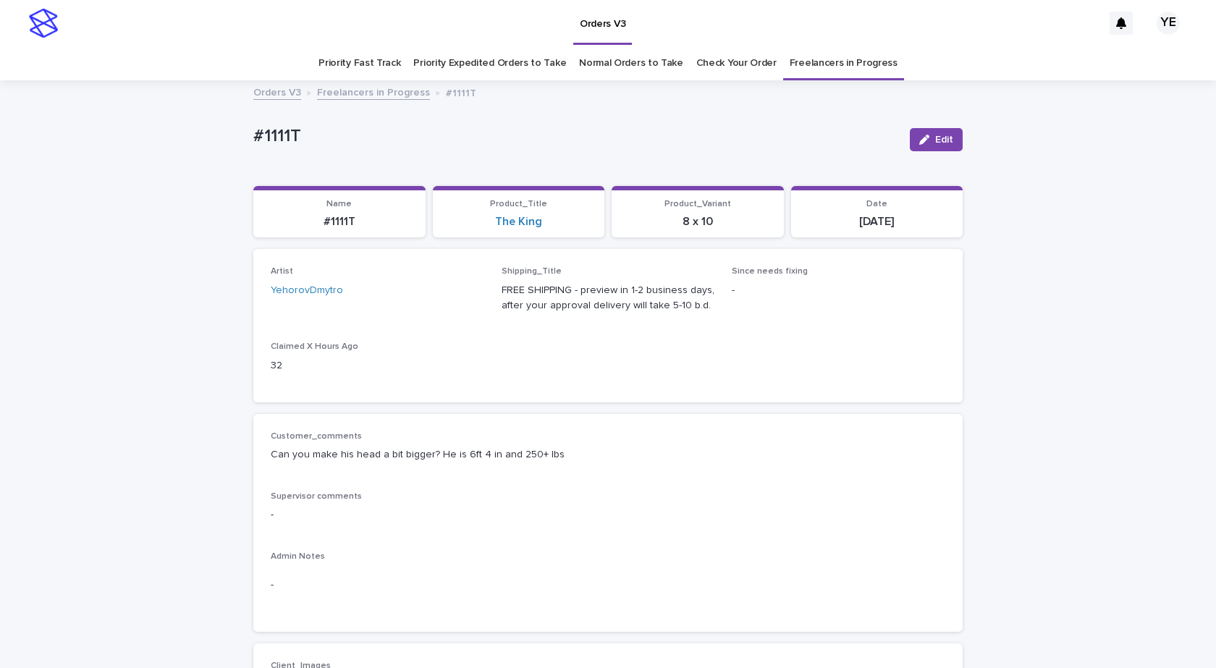
click at [365, 96] on link "Freelancers in Progress" at bounding box center [373, 91] width 113 height 17
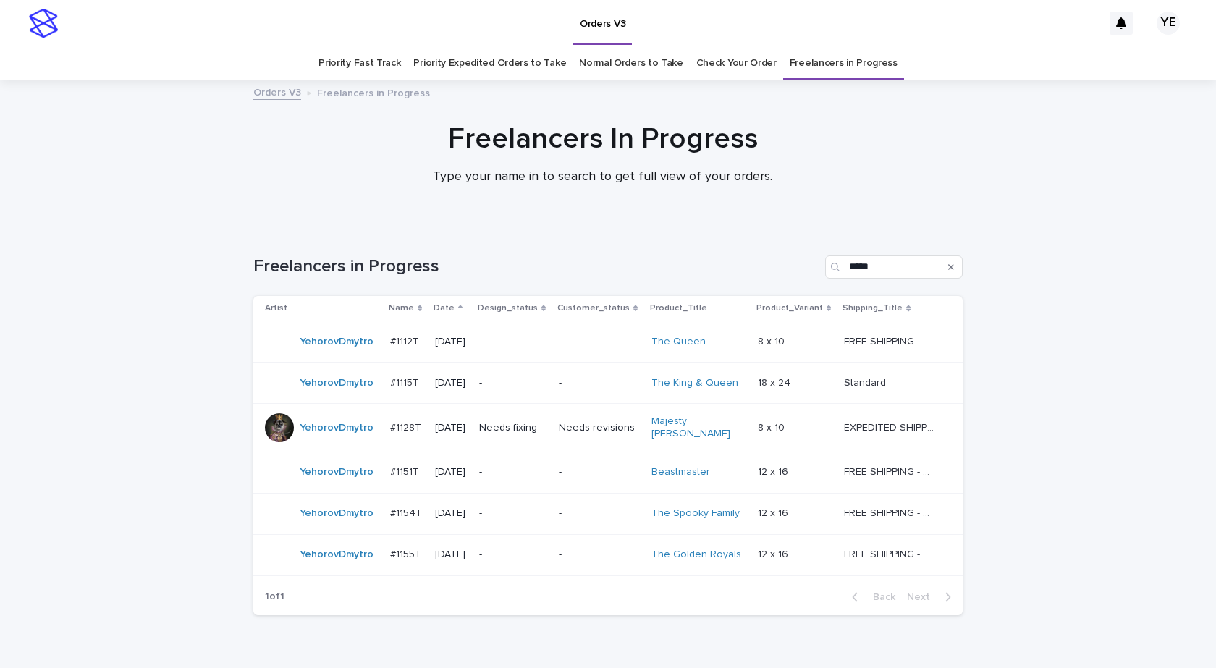
click at [319, 439] on div "YehorovDmytro" at bounding box center [322, 427] width 114 height 29
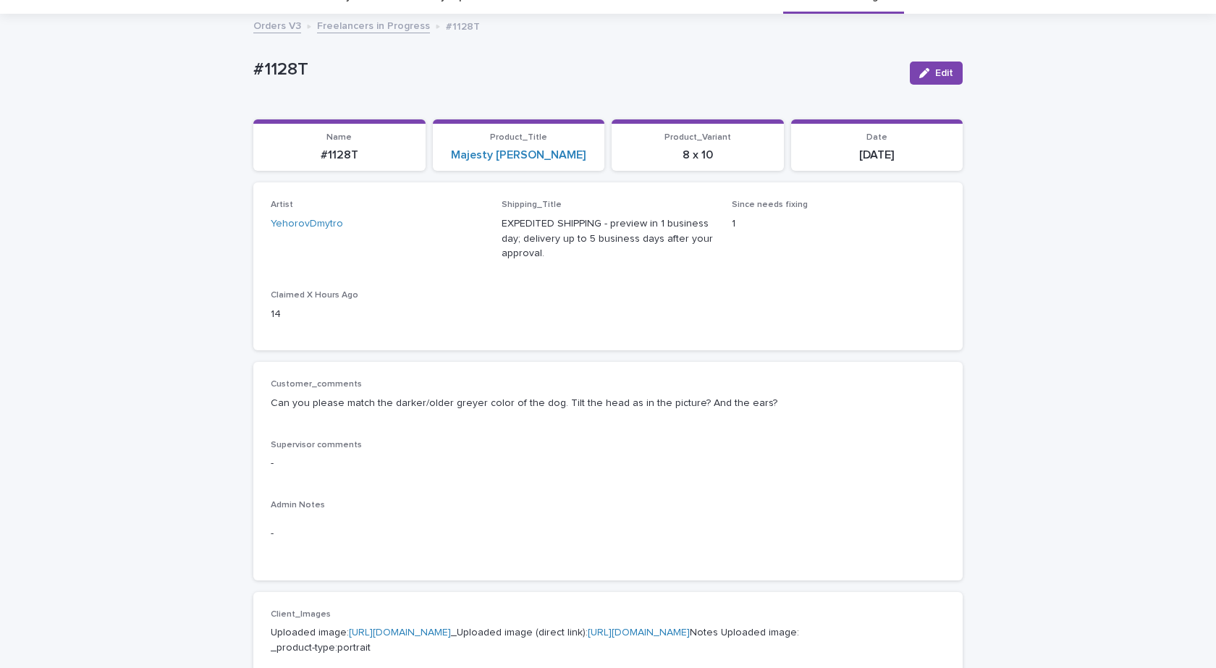
scroll to position [217, 0]
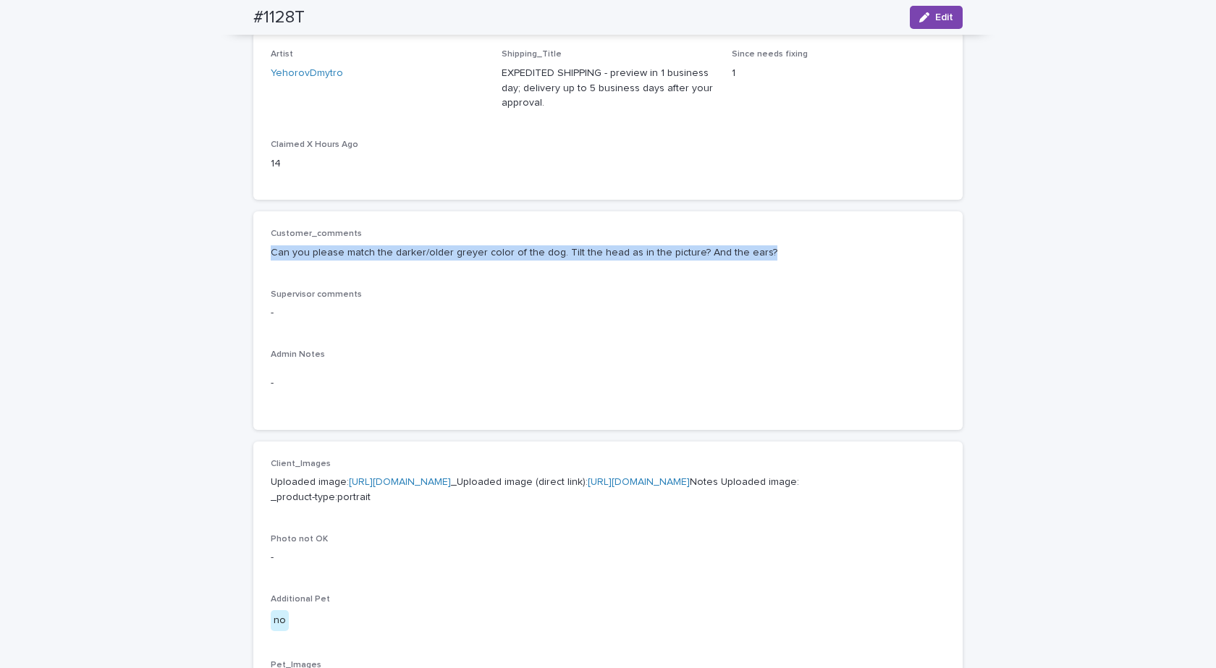
drag, startPoint x: 770, startPoint y: 245, endPoint x: 257, endPoint y: 266, distance: 513.0
click at [257, 266] on div "Customer_comments Can you please match the darker/older greyer color of the dog…" at bounding box center [607, 320] width 709 height 219
copy p "Can you please match the darker/older greyer color of the dog. Tilt the head as…"
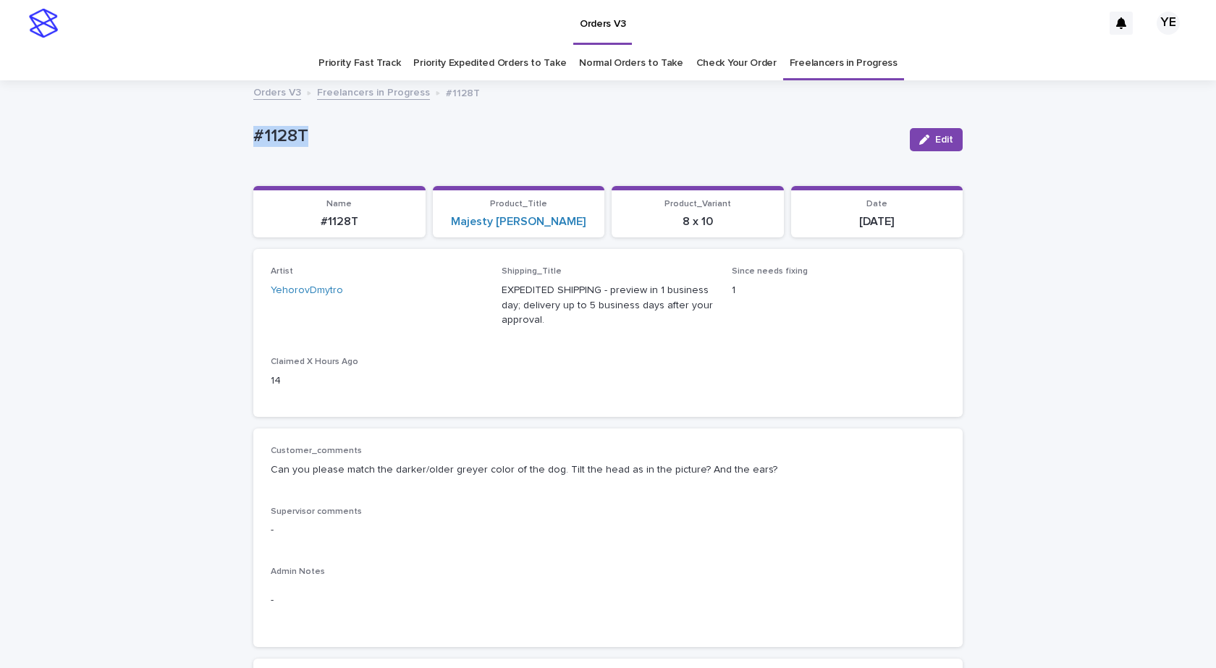
drag, startPoint x: 319, startPoint y: 134, endPoint x: 192, endPoint y: 130, distance: 126.8
copy p "#1128T"
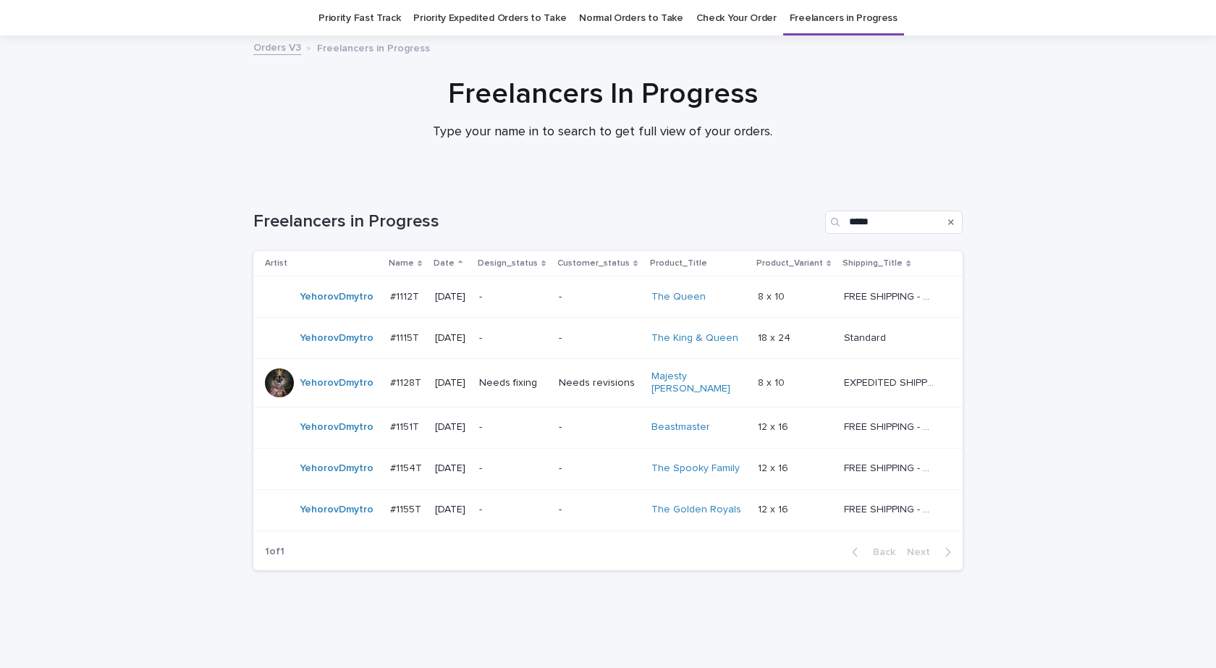
scroll to position [46, 0]
click at [327, 388] on div "YehorovDmytro" at bounding box center [337, 382] width 74 height 24
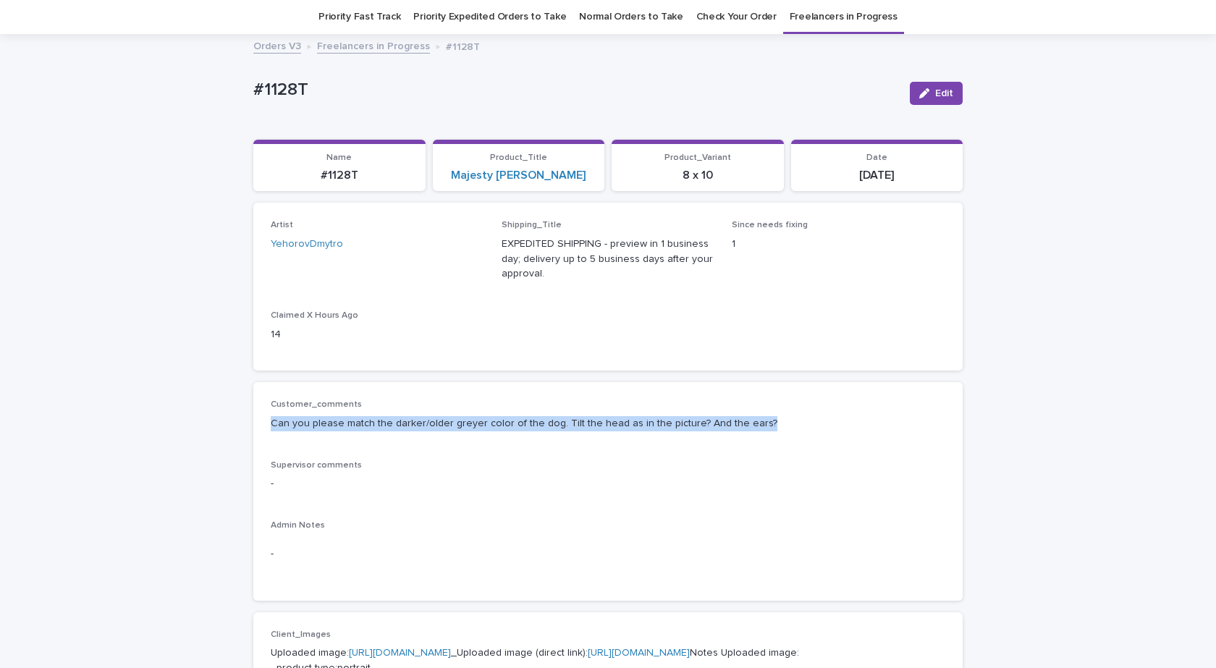
drag, startPoint x: 772, startPoint y: 428, endPoint x: 203, endPoint y: 445, distance: 570.0
copy p "Can you please match the darker/older greyer color of the dog. Tilt the head as…"
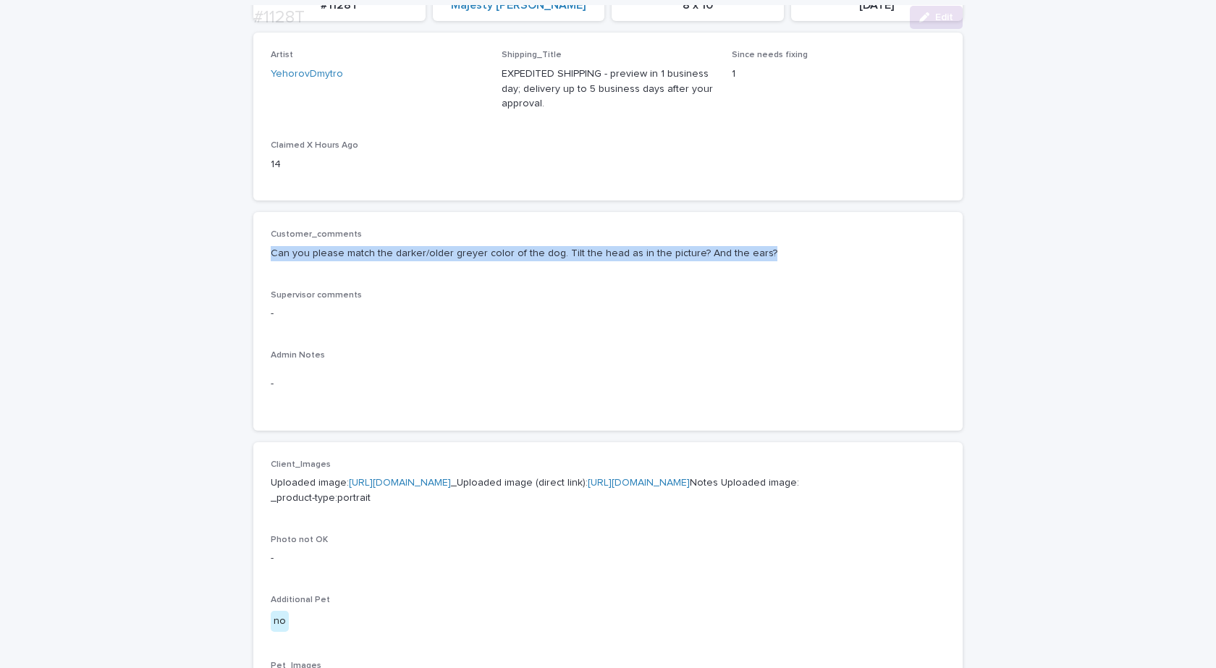
scroll to position [481, 0]
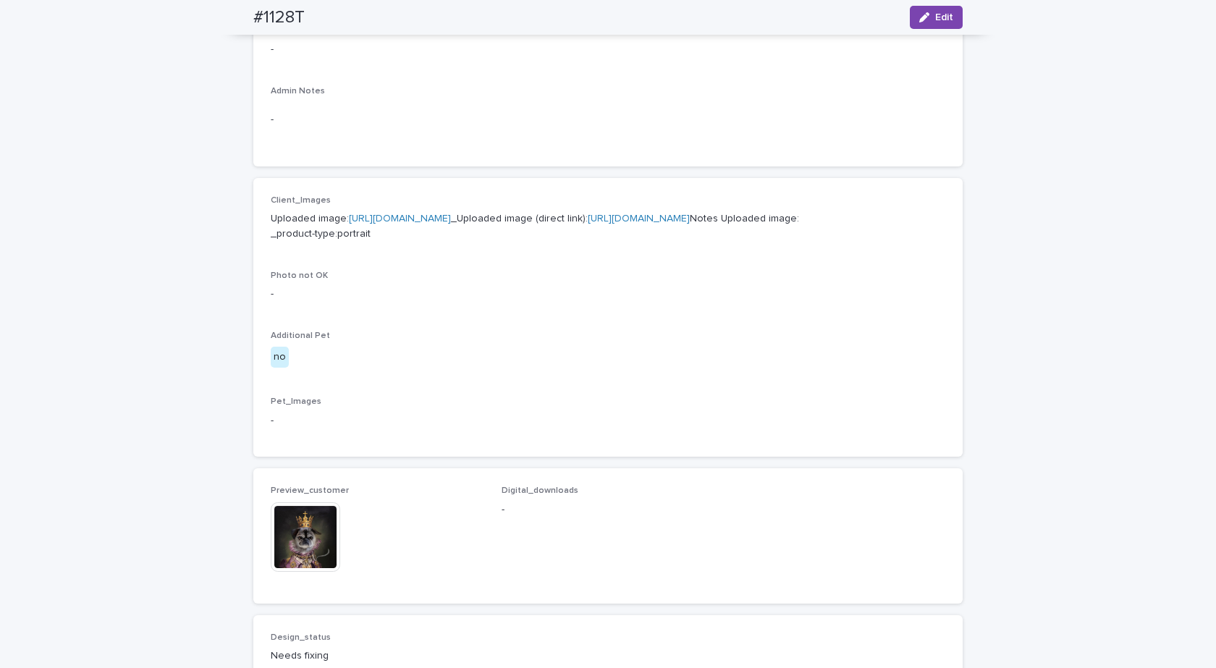
click at [425, 219] on link "[URL][DOMAIN_NAME]" at bounding box center [400, 219] width 102 height 10
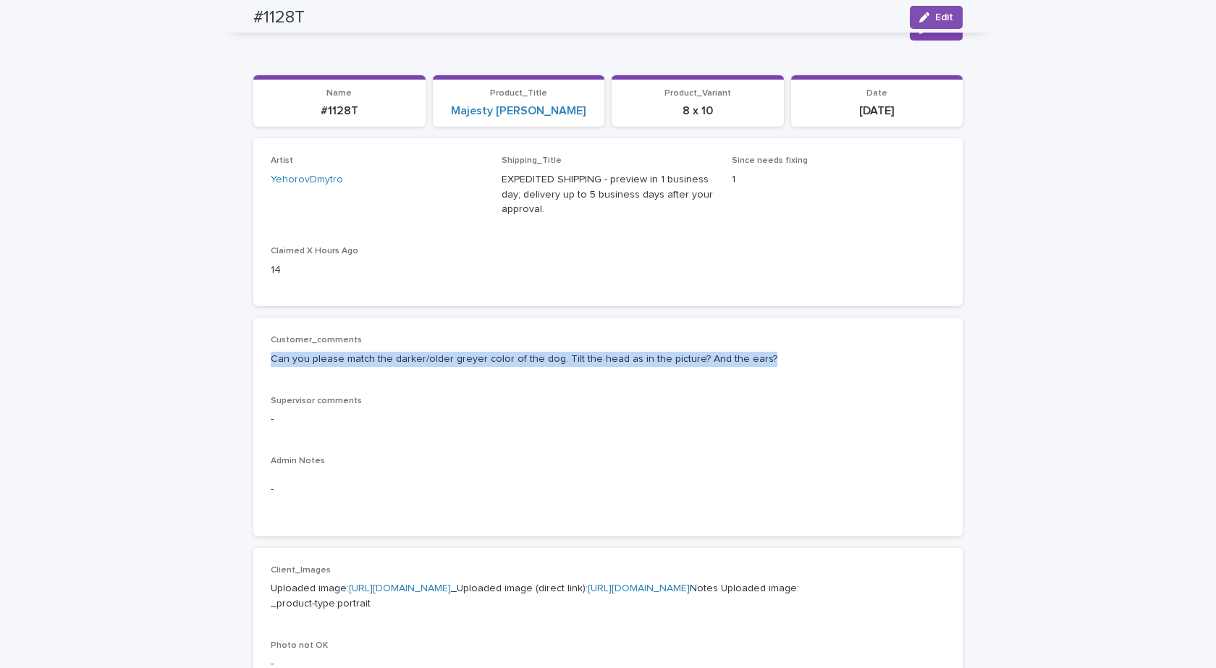
scroll to position [0, 0]
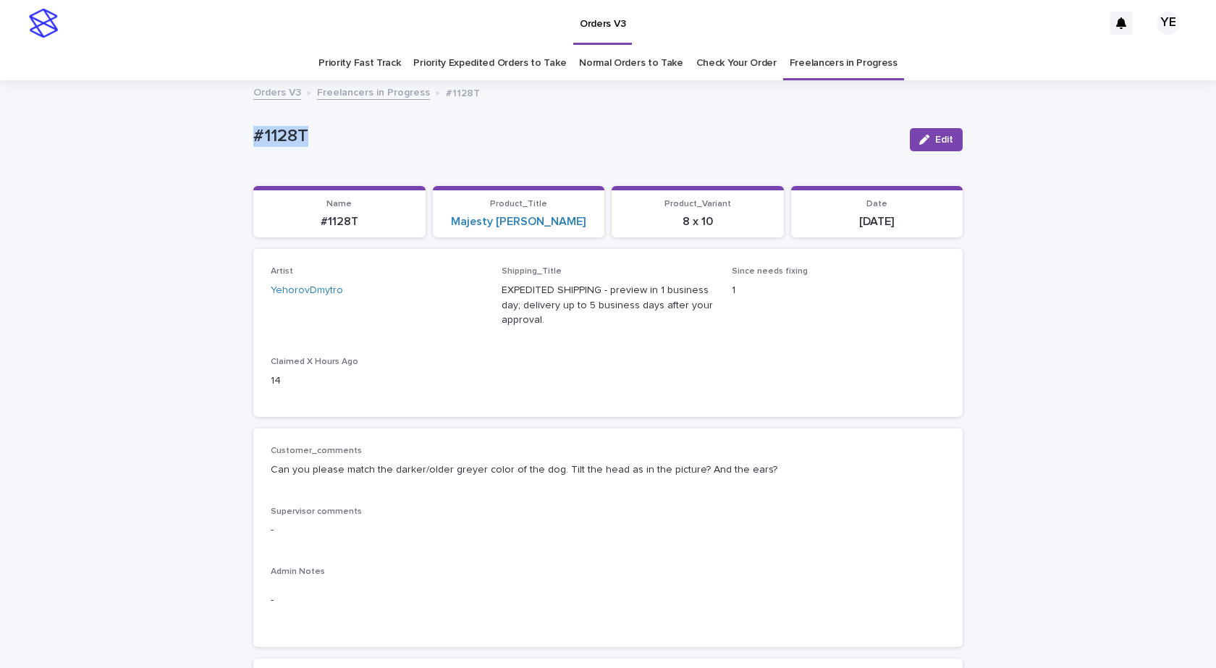
drag, startPoint x: 341, startPoint y: 151, endPoint x: 172, endPoint y: 125, distance: 170.7
copy p "#1128T"
